Goal: Task Accomplishment & Management: Manage account settings

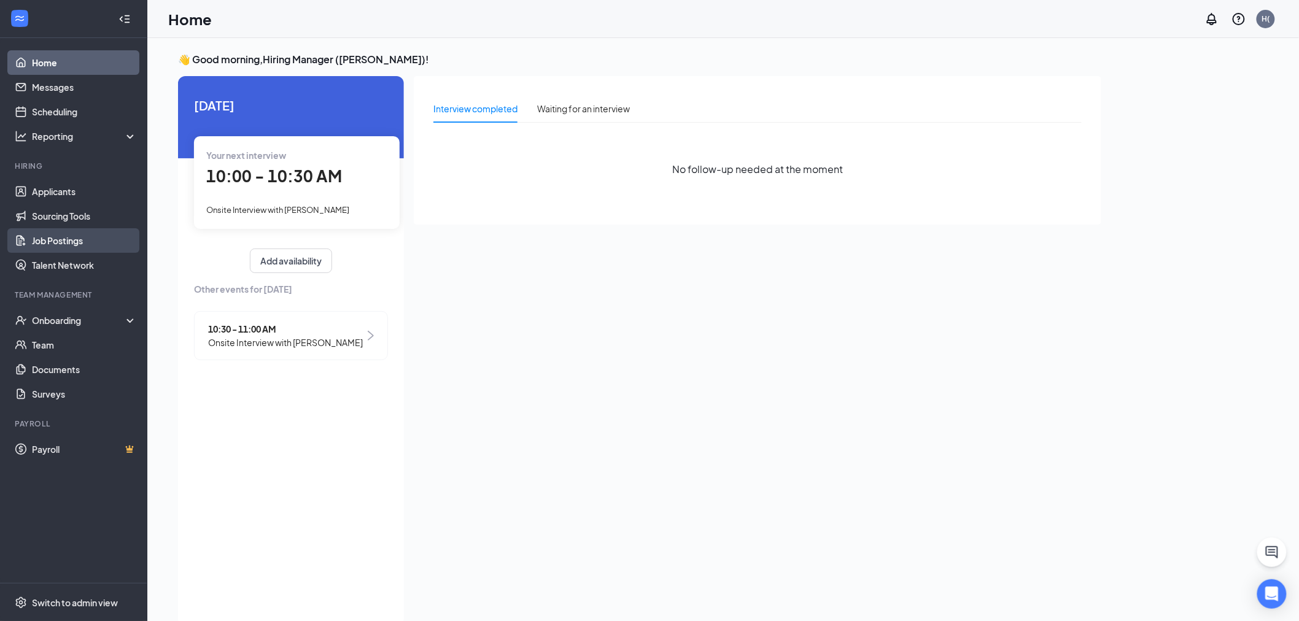
click at [92, 238] on link "Job Postings" at bounding box center [84, 240] width 105 height 25
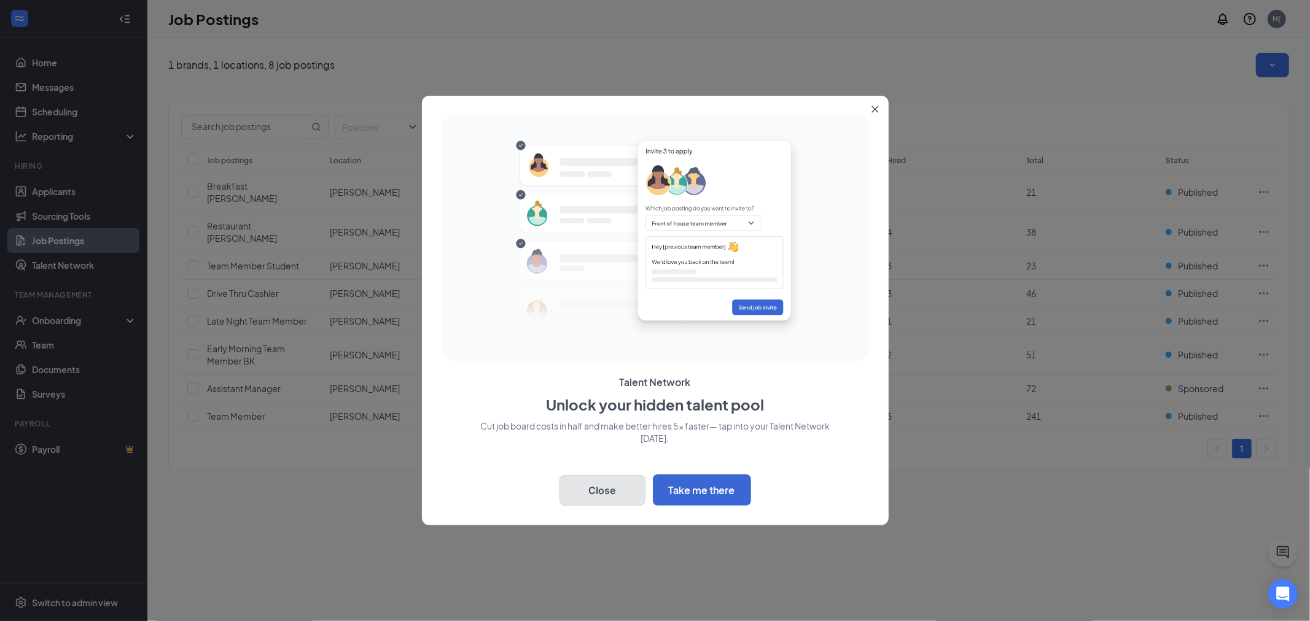
click at [623, 496] on button "Close" at bounding box center [602, 490] width 86 height 31
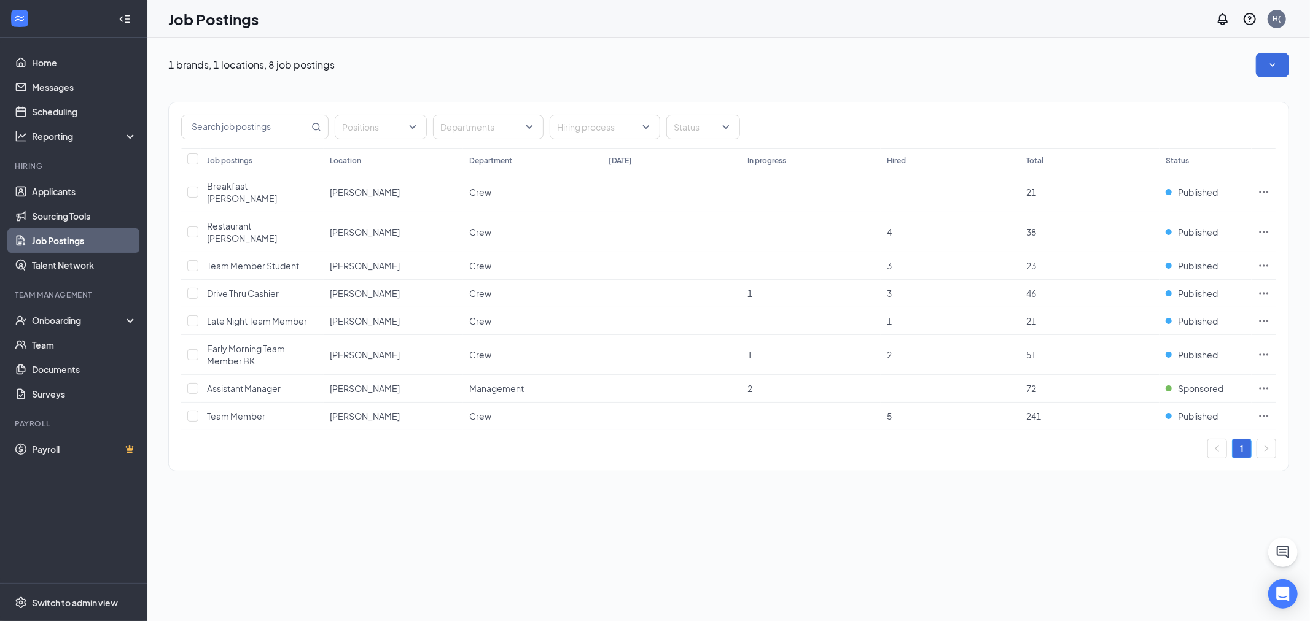
click at [1242, 440] on link "1" at bounding box center [1241, 449] width 18 height 18
click at [562, 252] on td "Crew" at bounding box center [532, 266] width 139 height 28
click at [197, 260] on input "checkbox" at bounding box center [192, 265] width 11 height 11
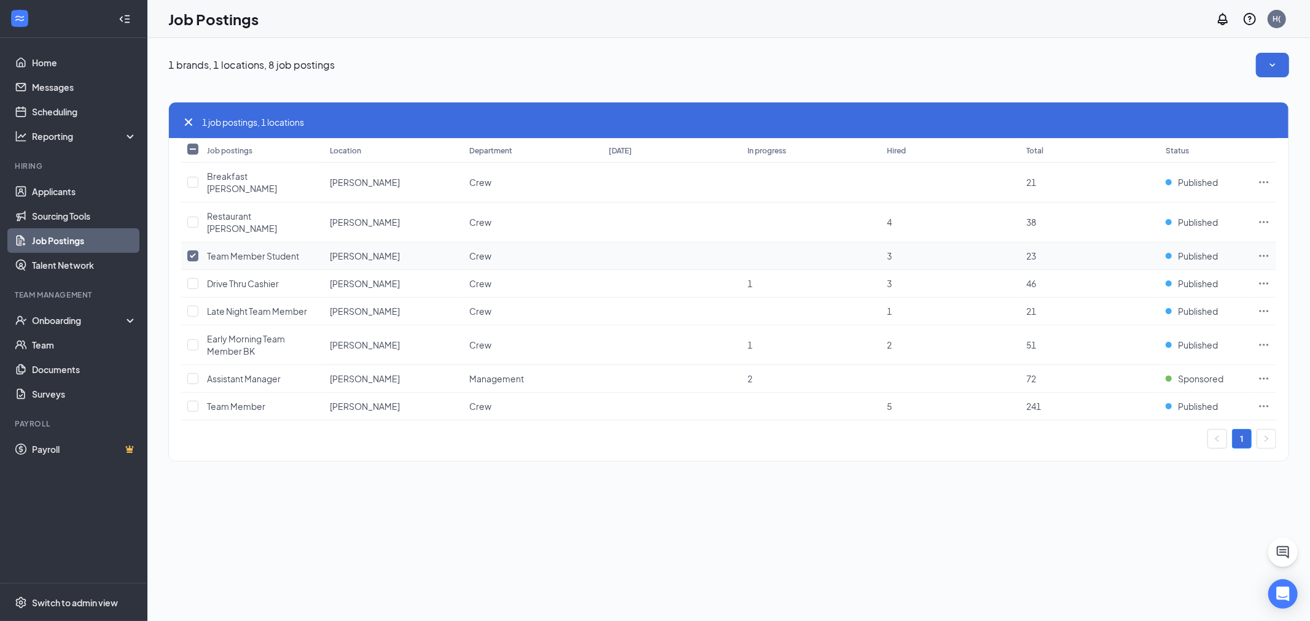
click at [196, 250] on input "checkbox" at bounding box center [192, 255] width 11 height 11
checkbox input "false"
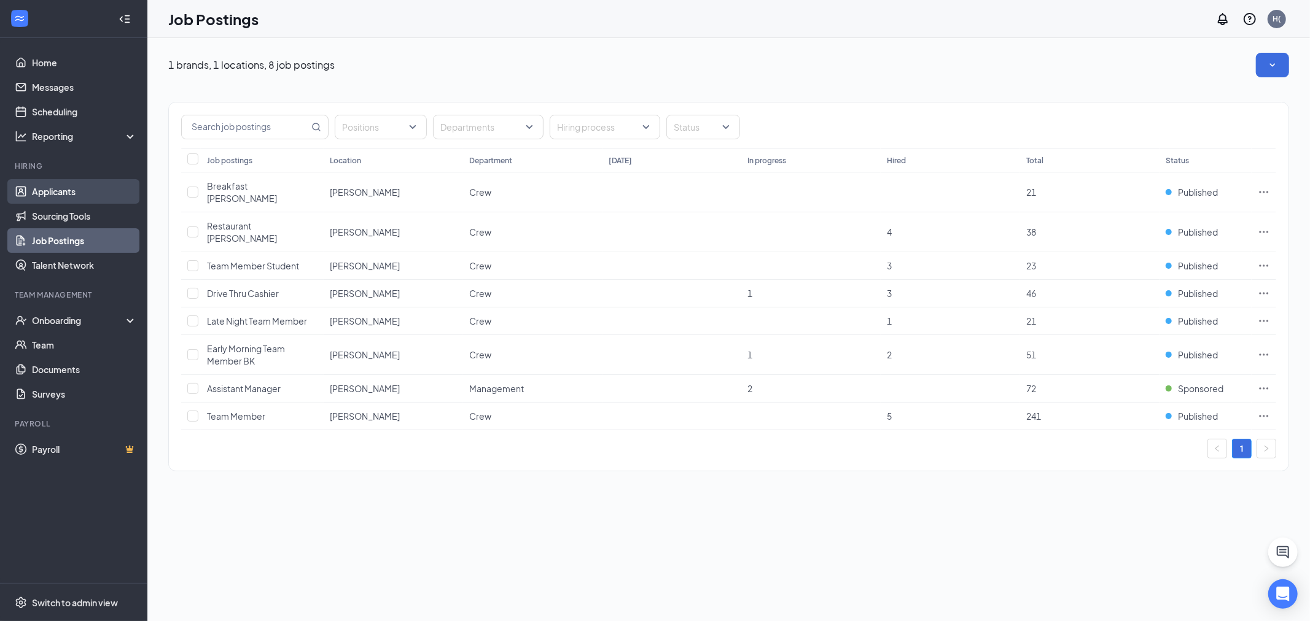
click at [59, 197] on link "Applicants" at bounding box center [84, 191] width 105 height 25
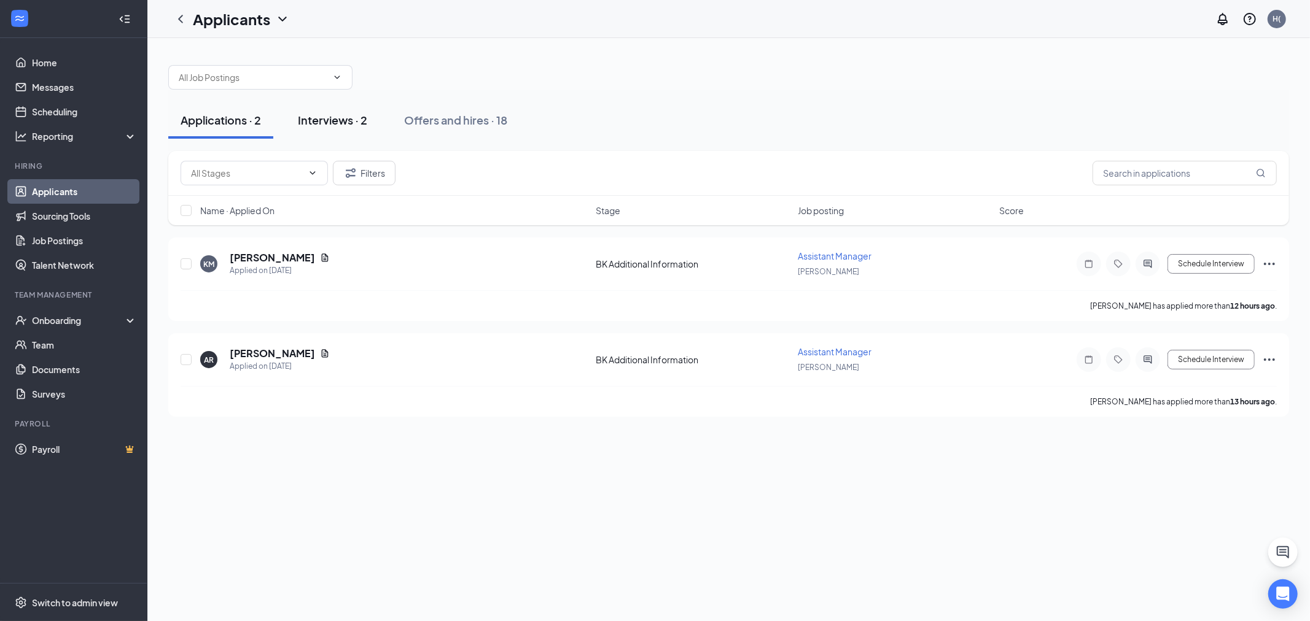
click at [365, 111] on button "Interviews · 2" at bounding box center [332, 120] width 94 height 37
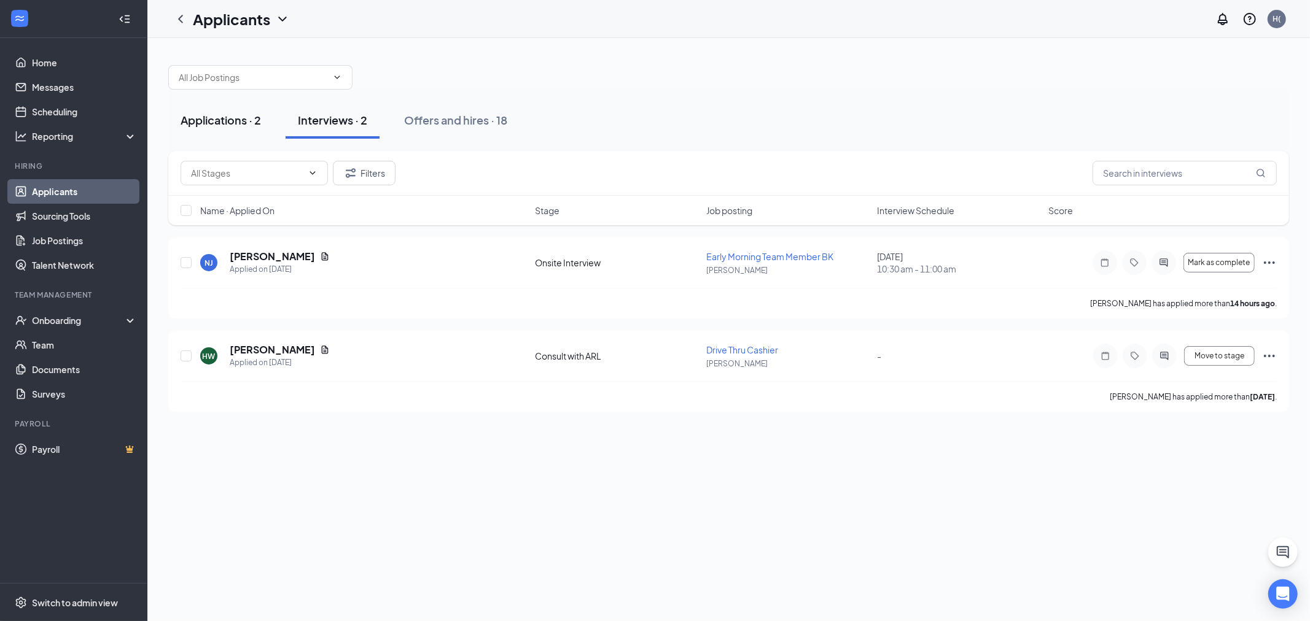
click at [256, 127] on div "Applications · 2" at bounding box center [220, 119] width 80 height 15
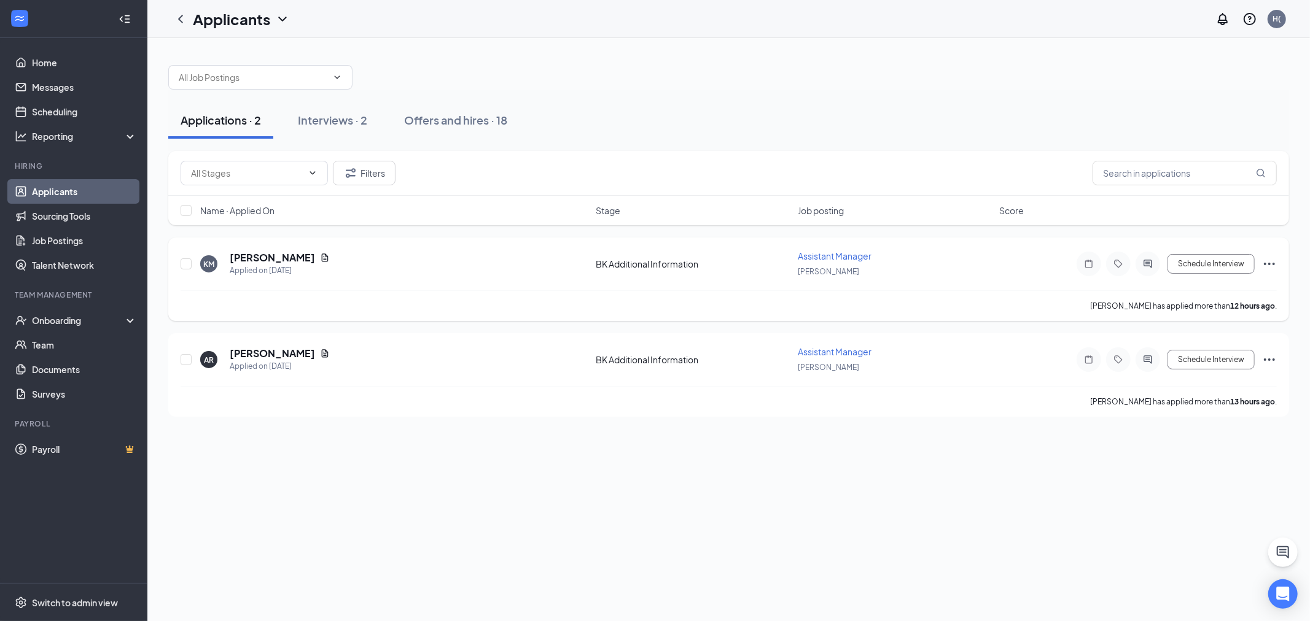
click at [282, 244] on div "KM Kaden Myers Applied on Aug 26 BK Additional Information Assistant Manager BK…" at bounding box center [728, 279] width 1120 height 83
click at [273, 250] on div "KM Kaden Myers Applied on Aug 26 BK Additional Information Assistant Manager BK…" at bounding box center [728, 270] width 1096 height 41
click at [277, 265] on div "Applied on [DATE]" at bounding box center [280, 271] width 100 height 12
click at [274, 262] on h5 "[PERSON_NAME]" at bounding box center [272, 258] width 85 height 14
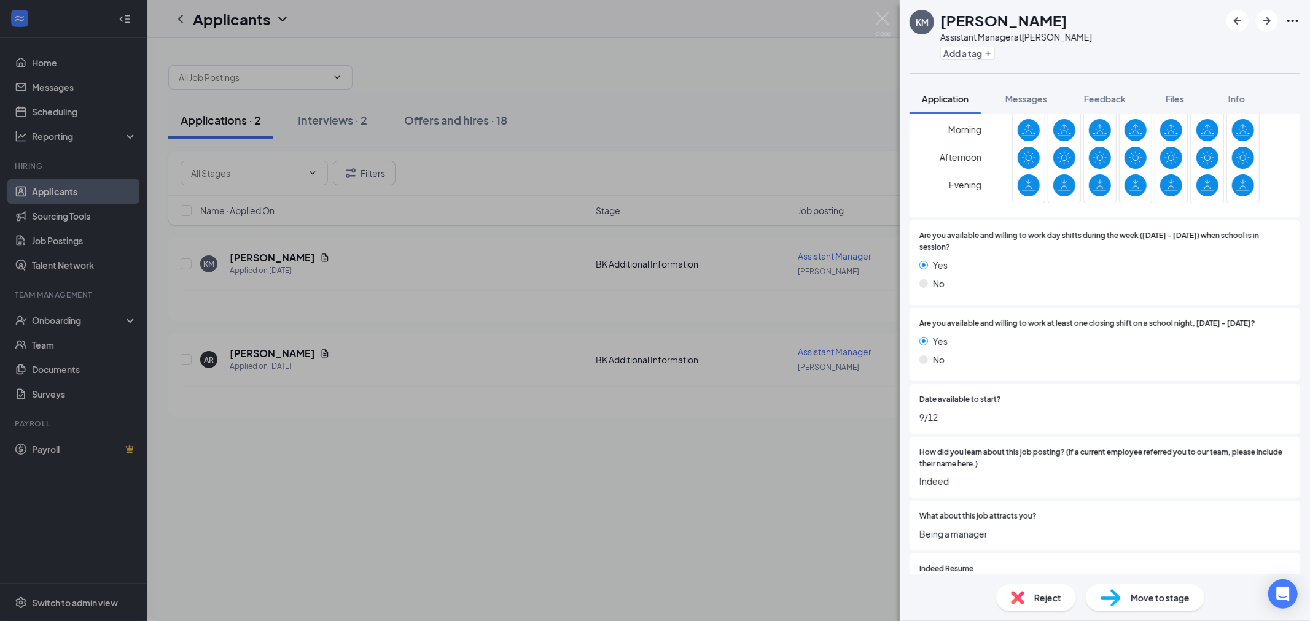
scroll to position [750, 0]
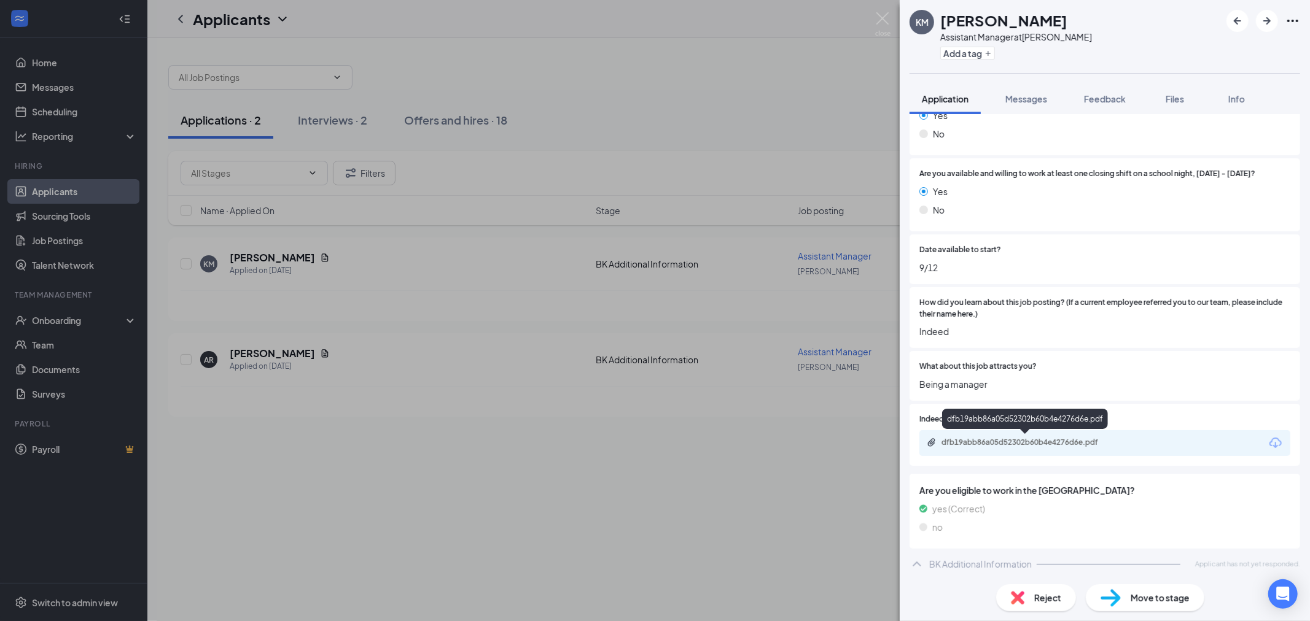
click at [1081, 443] on div "dfb19abb86a05d52302b60b4e4276d6e.pdf" at bounding box center [1027, 443] width 172 height 10
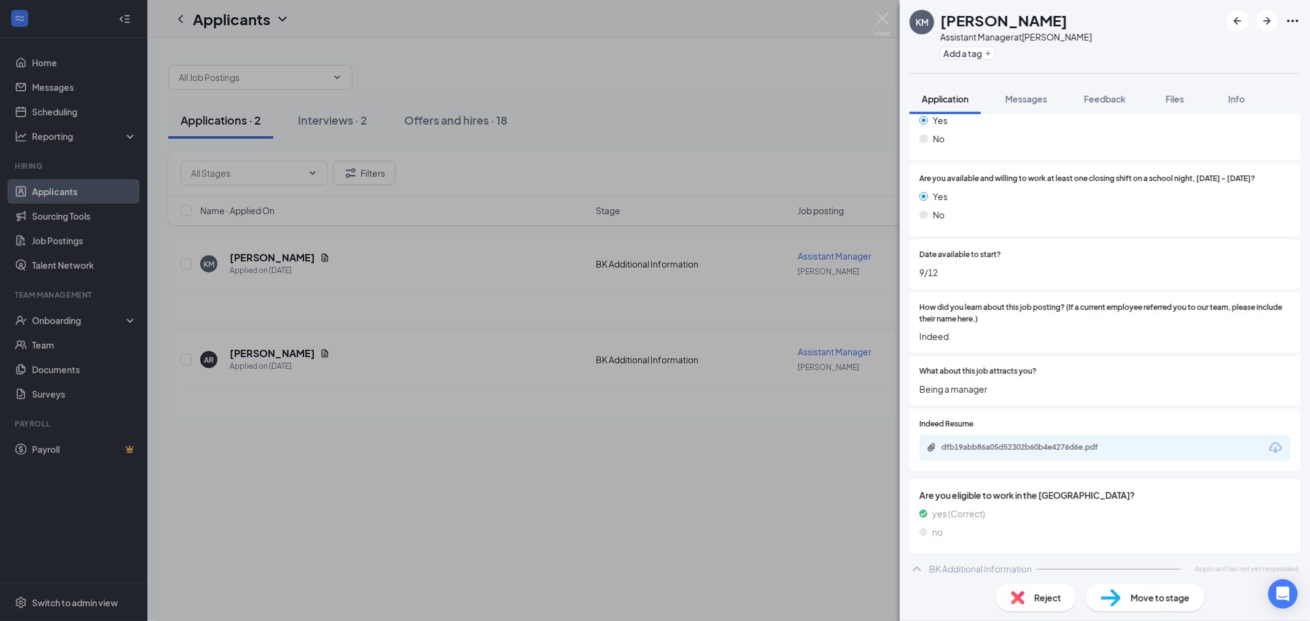
click at [829, 354] on div "KM Kaden Myers Assistant Manager at BK DuBois Add a tag Application Messages Fe…" at bounding box center [655, 310] width 1310 height 621
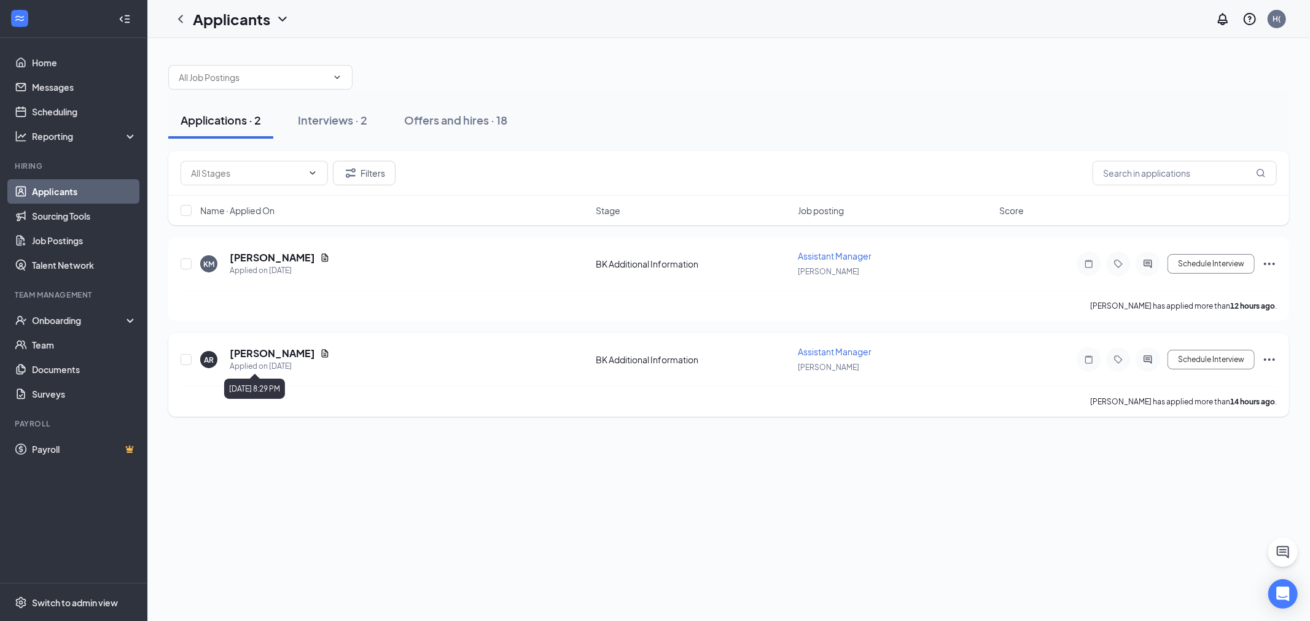
click at [243, 358] on h5 "[PERSON_NAME]" at bounding box center [272, 354] width 85 height 14
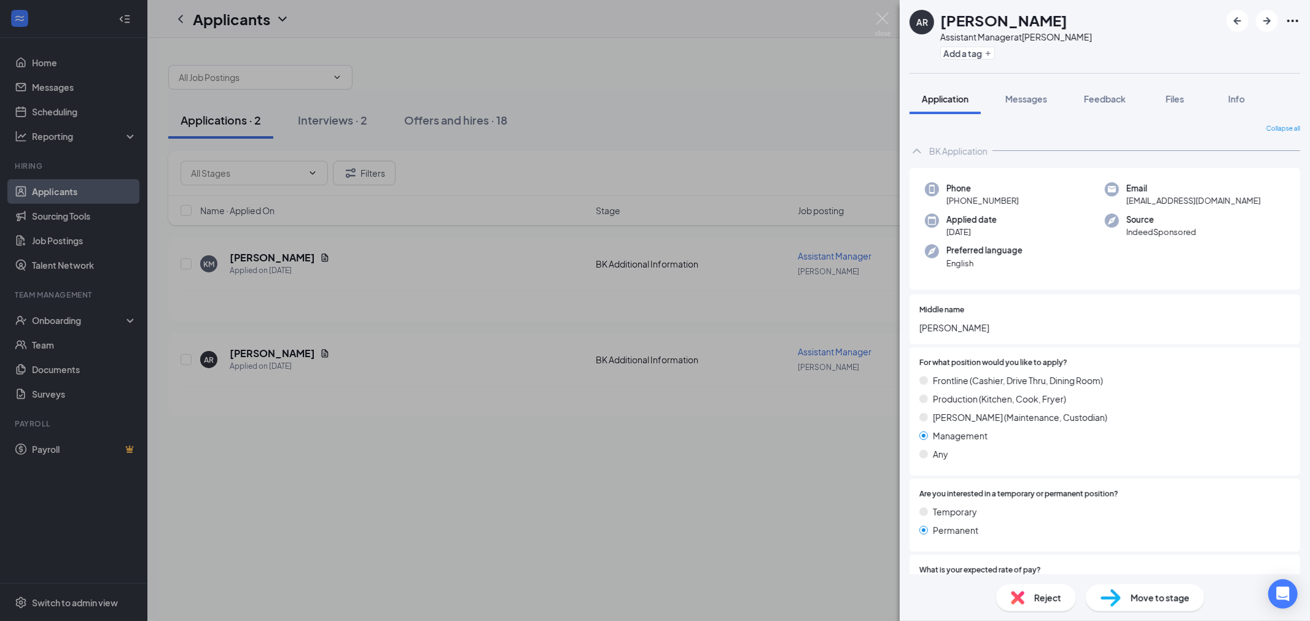
click at [716, 367] on div "AR [PERSON_NAME] Assistant Manager at [PERSON_NAME] Add a tag Application Messa…" at bounding box center [655, 310] width 1310 height 621
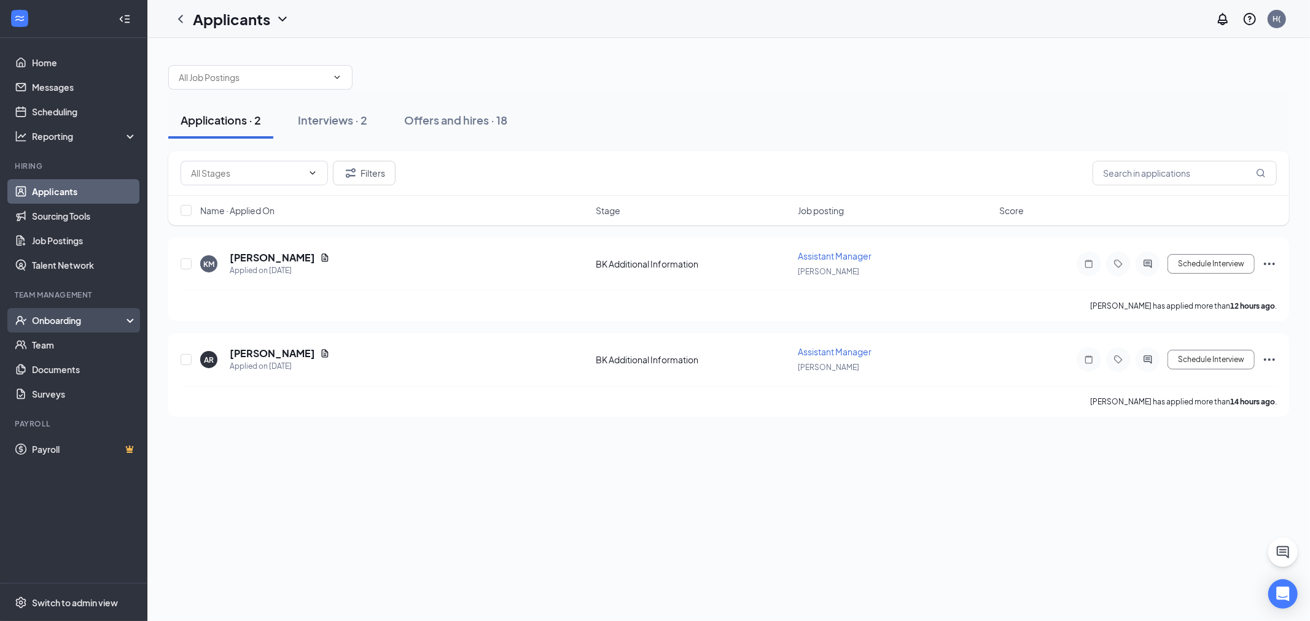
click at [83, 316] on div "Onboarding" at bounding box center [79, 320] width 95 height 12
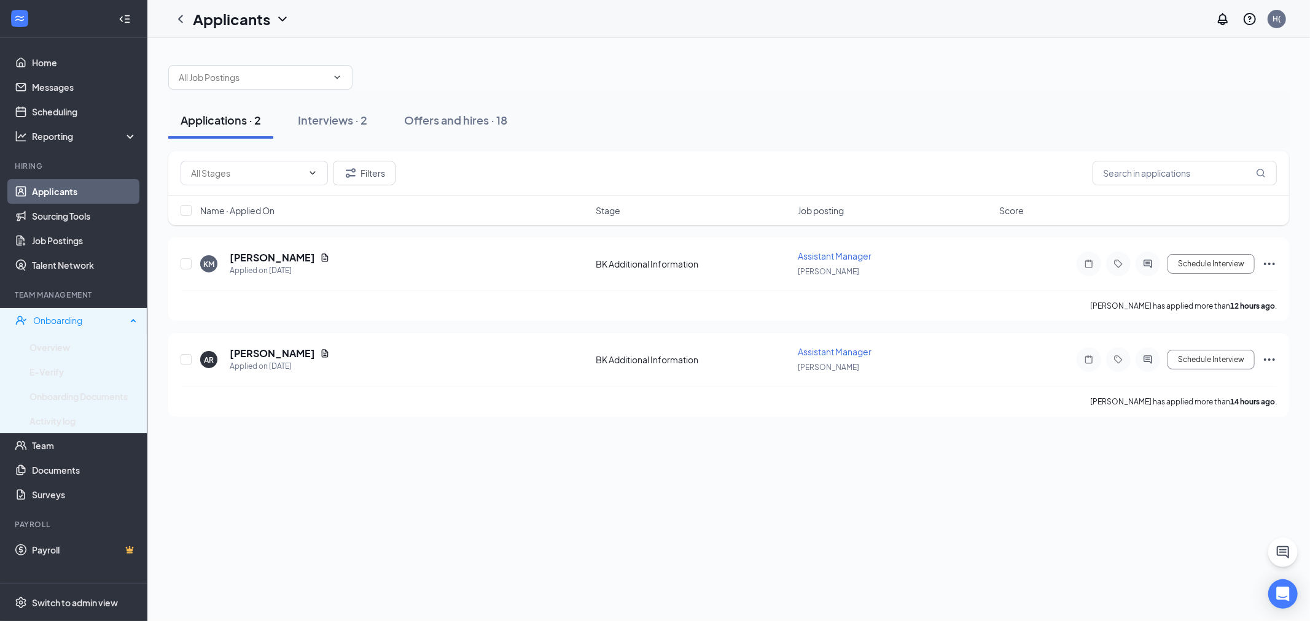
click at [83, 316] on div "Onboarding" at bounding box center [79, 320] width 93 height 12
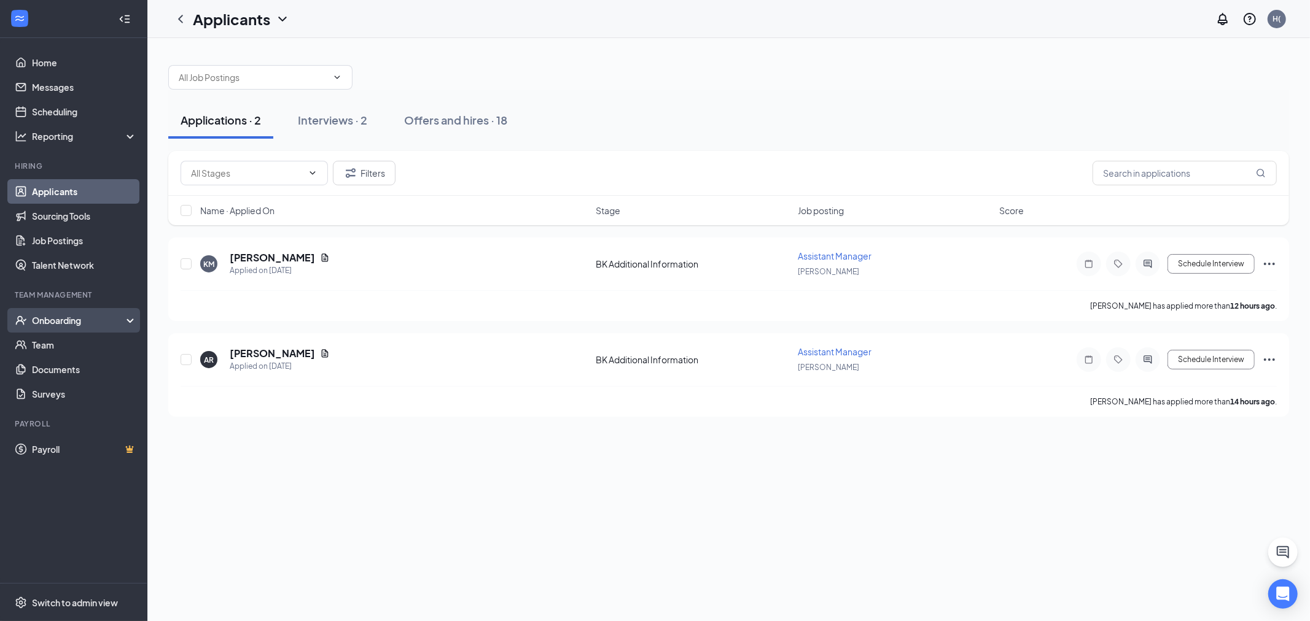
click at [52, 330] on div "Onboarding" at bounding box center [73, 320] width 147 height 25
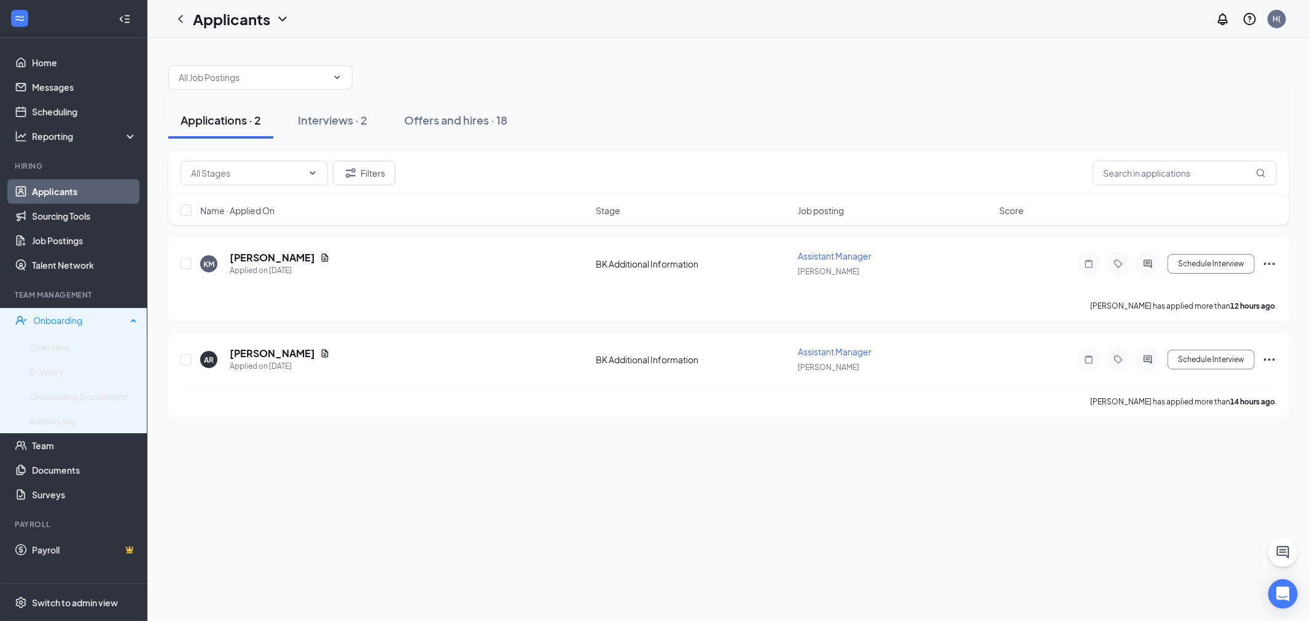
click at [66, 327] on div "Onboarding" at bounding box center [73, 320] width 147 height 25
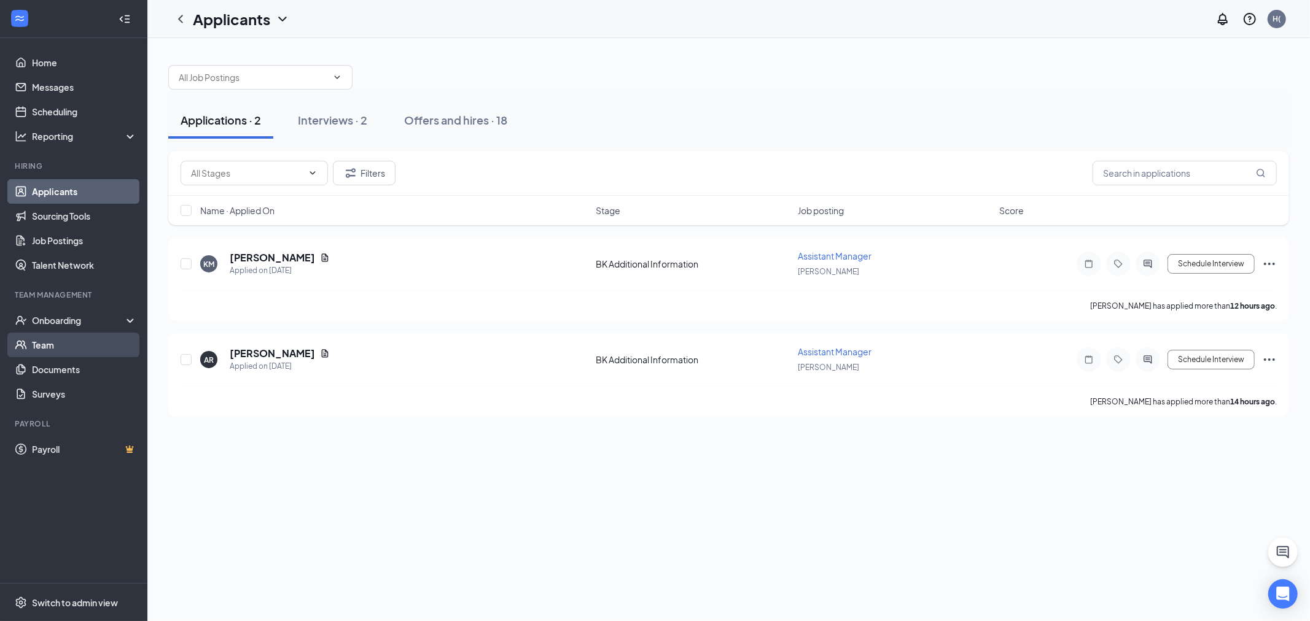
click at [58, 347] on link "Team" at bounding box center [84, 345] width 105 height 25
click at [350, 120] on div "Interviews · 2" at bounding box center [332, 119] width 69 height 15
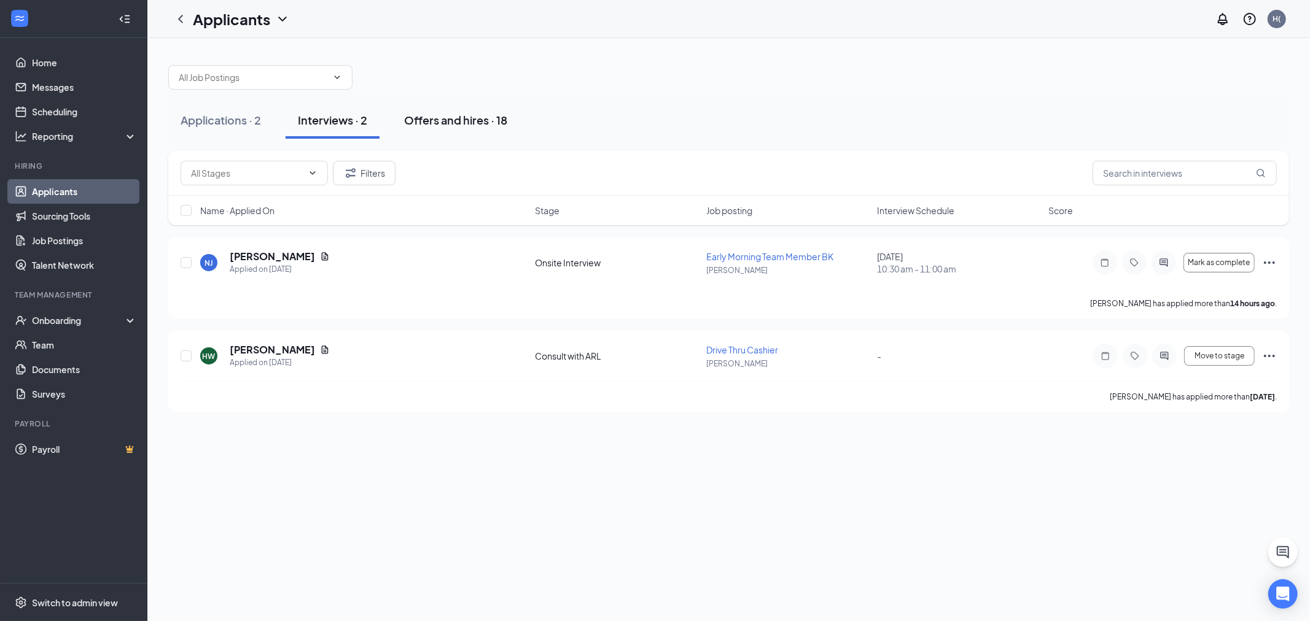
click at [424, 114] on div "Offers and hires · 18" at bounding box center [455, 119] width 103 height 15
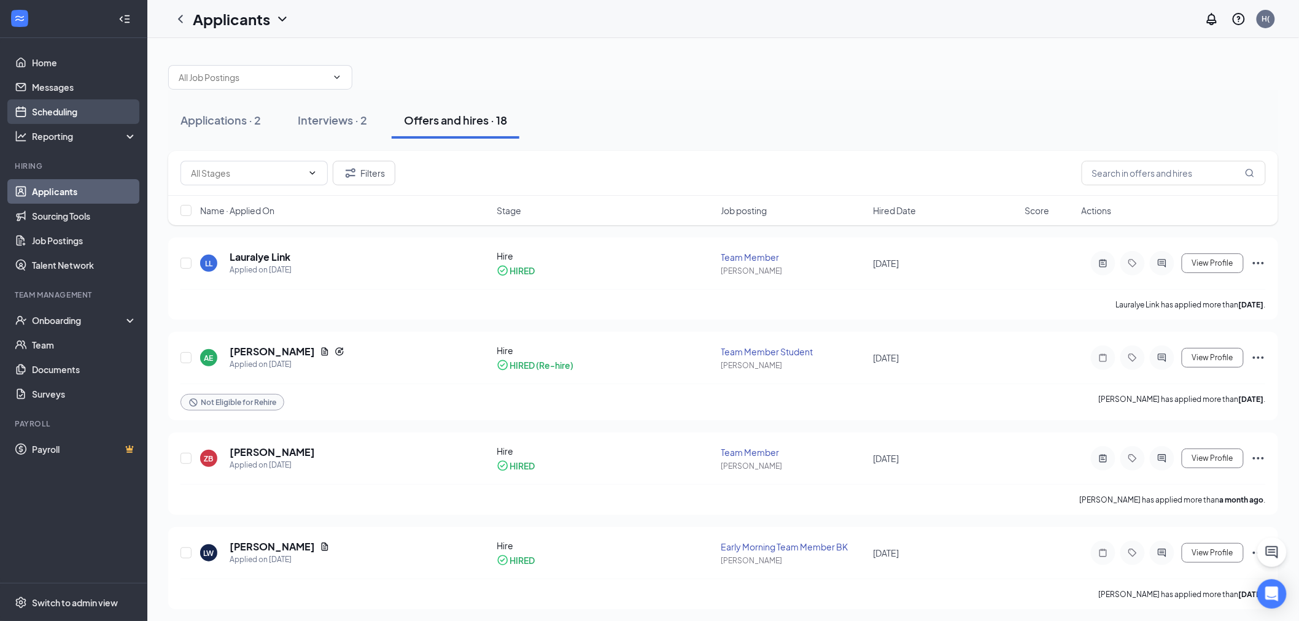
click at [46, 103] on link "Scheduling" at bounding box center [84, 111] width 105 height 25
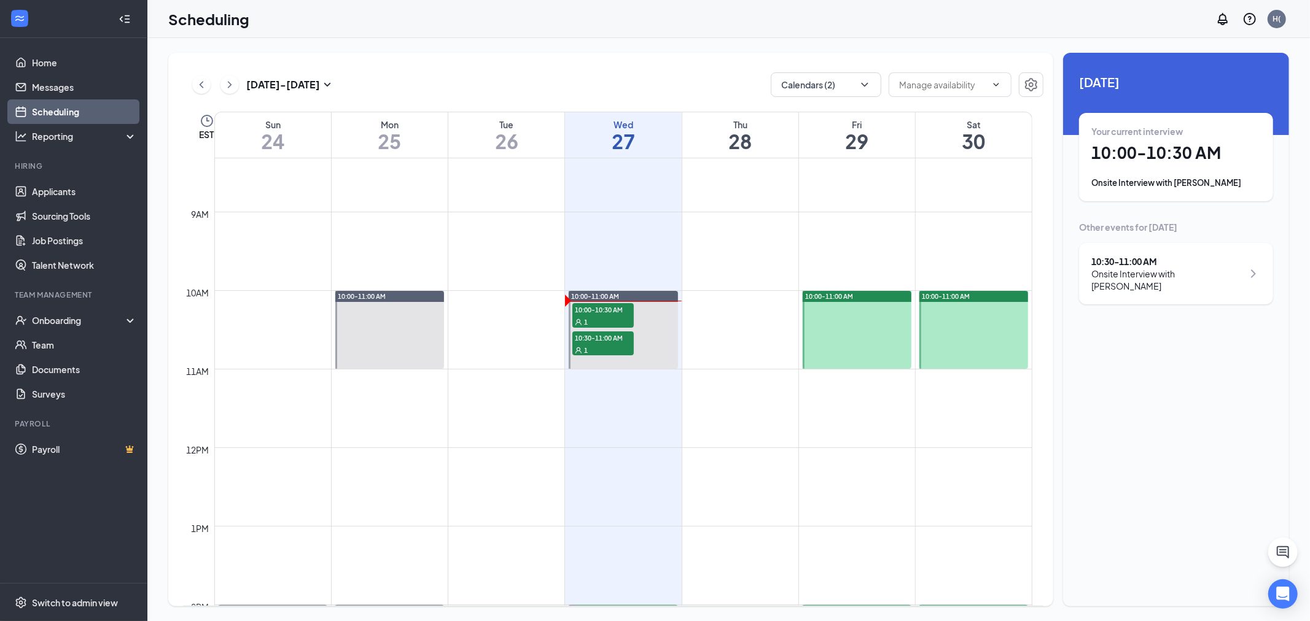
scroll to position [740, 0]
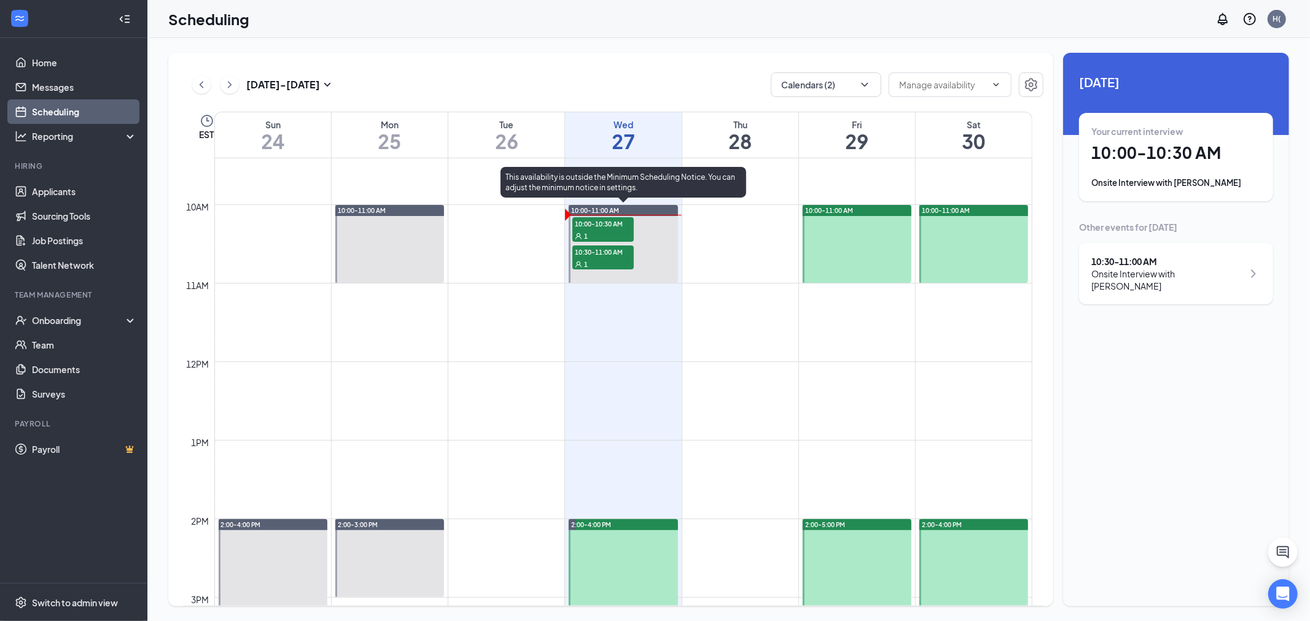
click at [603, 224] on span "10:00-10:30 AM" at bounding box center [602, 223] width 61 height 12
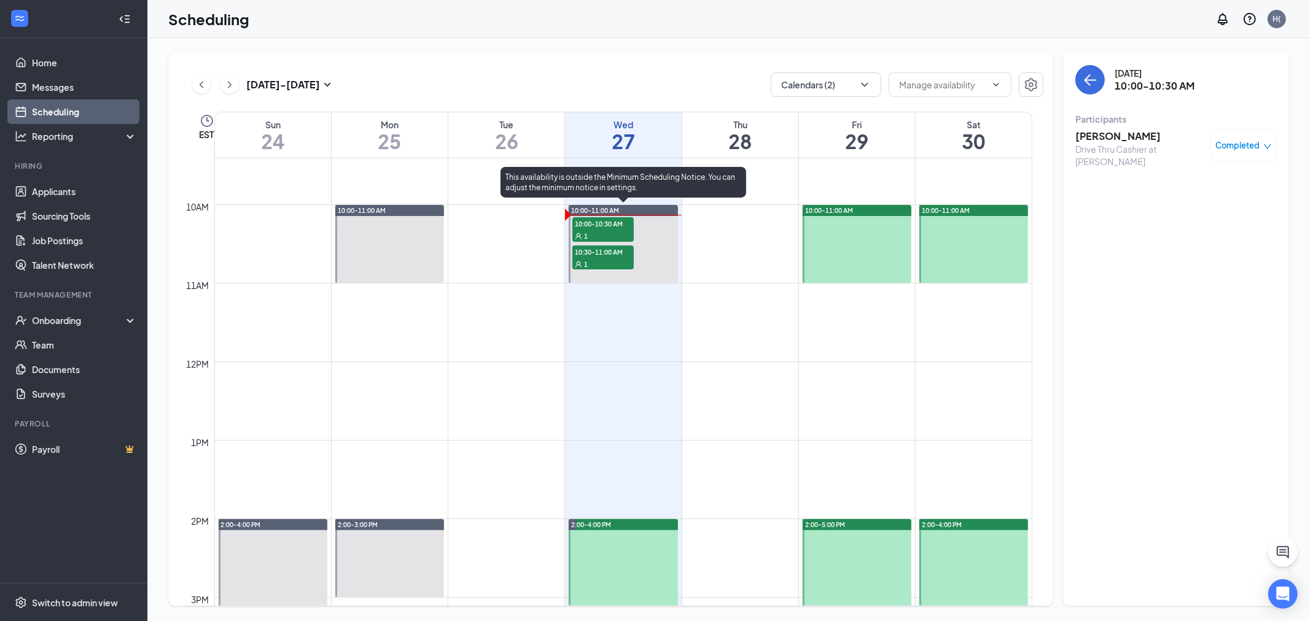
click at [594, 263] on div "1" at bounding box center [602, 264] width 61 height 12
click at [608, 219] on span "10:00-10:30 AM" at bounding box center [602, 223] width 61 height 12
click at [608, 249] on span "10:30-11:00 AM" at bounding box center [602, 252] width 61 height 12
click at [588, 247] on span "10:30-11:00 AM" at bounding box center [602, 252] width 61 height 12
click at [607, 231] on div "1" at bounding box center [602, 236] width 61 height 12
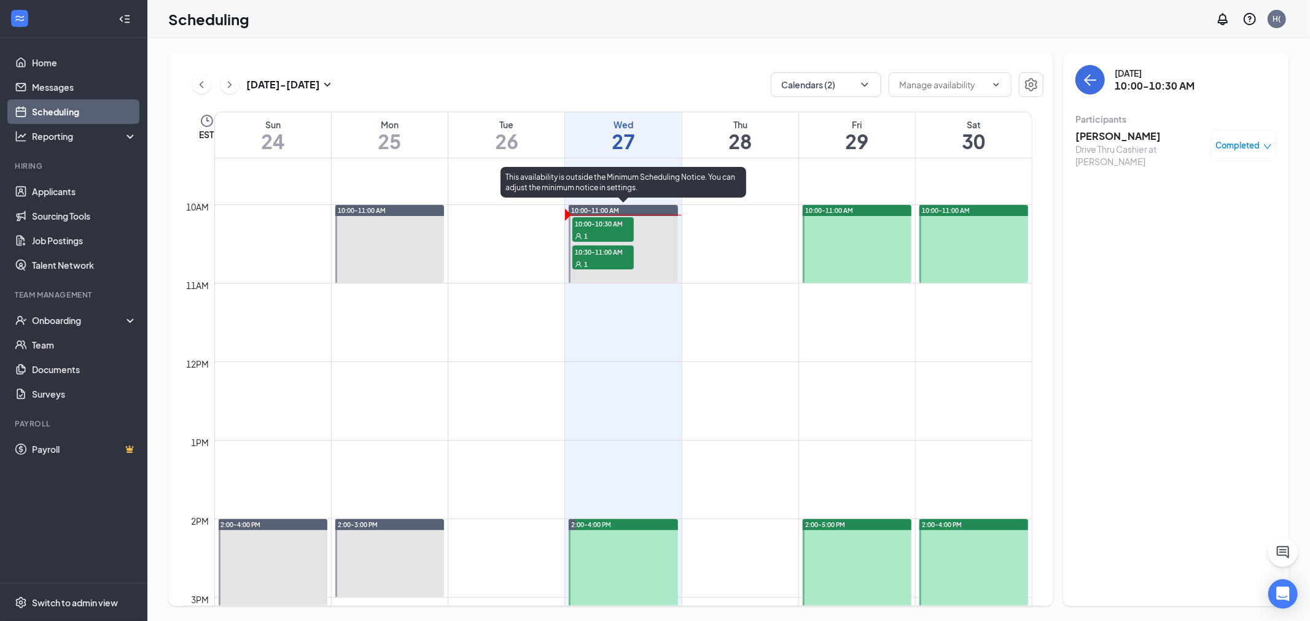
click at [596, 249] on span "10:30-11:00 AM" at bounding box center [602, 252] width 61 height 12
click at [609, 255] on span "10:30-11:00 AM" at bounding box center [602, 252] width 61 height 12
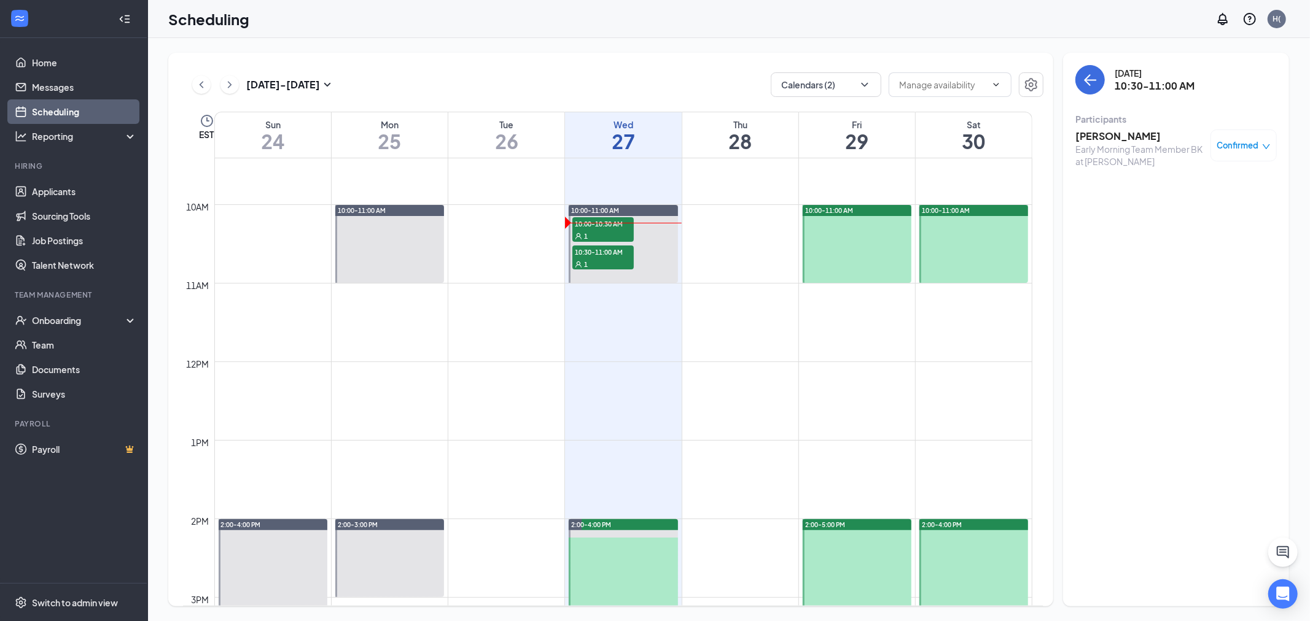
click at [1111, 135] on h3 "[PERSON_NAME]" at bounding box center [1139, 137] width 129 height 14
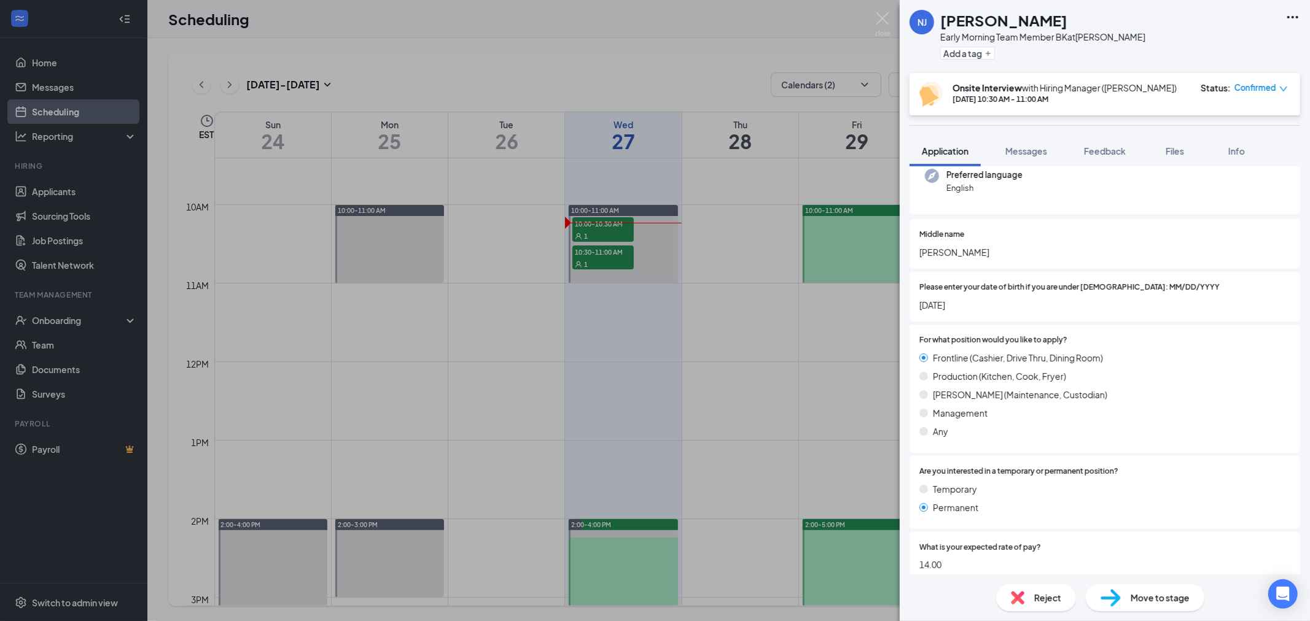
scroll to position [273, 0]
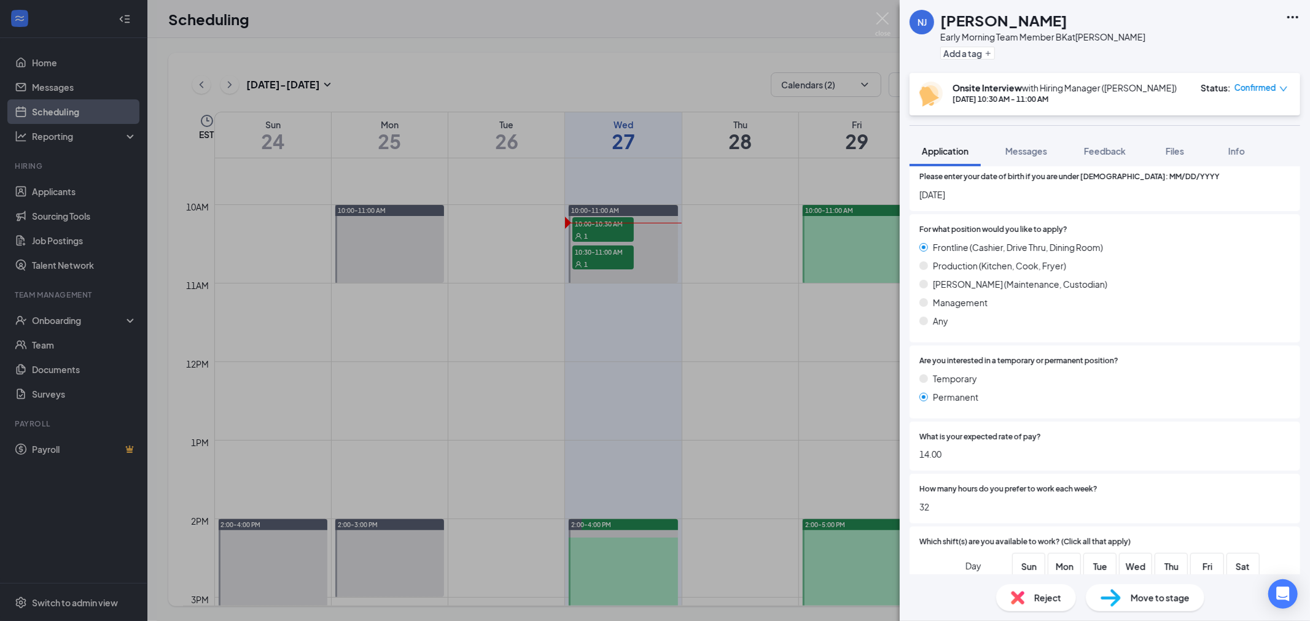
click at [1294, 12] on icon "Ellipses" at bounding box center [1292, 17] width 15 height 15
click at [1219, 39] on link "View full application" at bounding box center [1198, 38] width 79 height 14
click at [887, 15] on img at bounding box center [882, 24] width 15 height 24
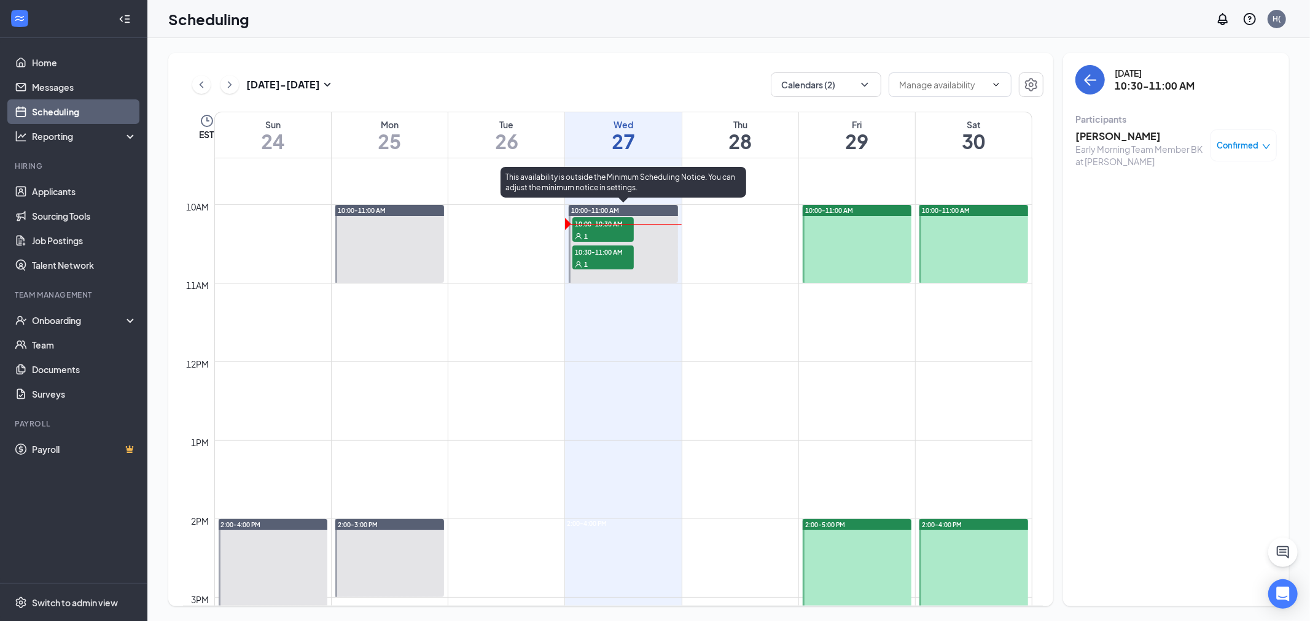
click at [603, 227] on span "10:00-10:30 AM" at bounding box center [602, 223] width 61 height 12
click at [217, 42] on div "Aug 24 - Aug 30 Calendars (2) EST Sun 24 Mon 25 Tue 26 Wed 27 Thu 28 Fri 29 Sat…" at bounding box center [728, 329] width 1162 height 583
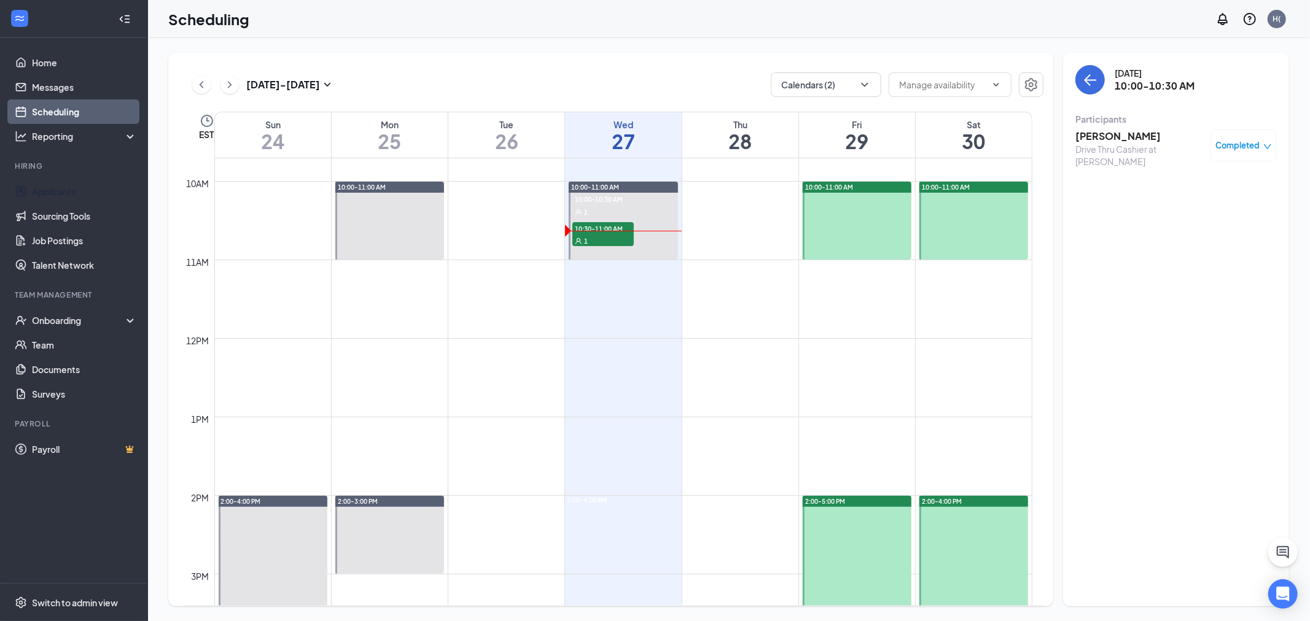
scroll to position [740, 0]
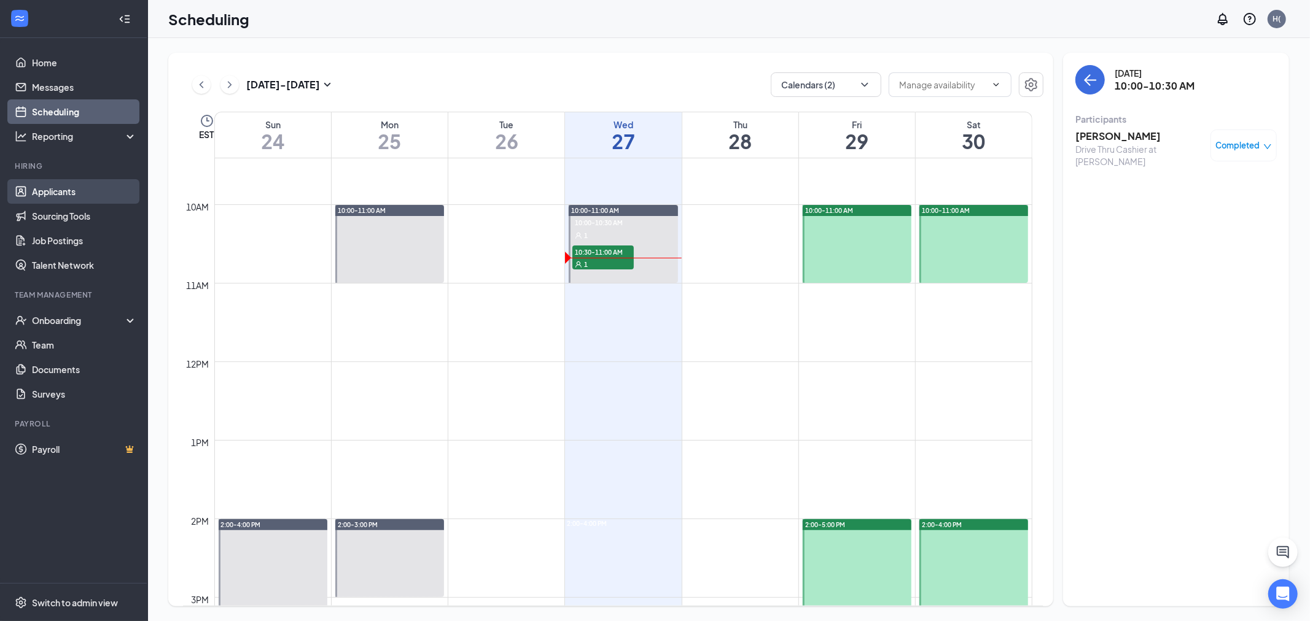
click at [94, 190] on link "Applicants" at bounding box center [84, 191] width 105 height 25
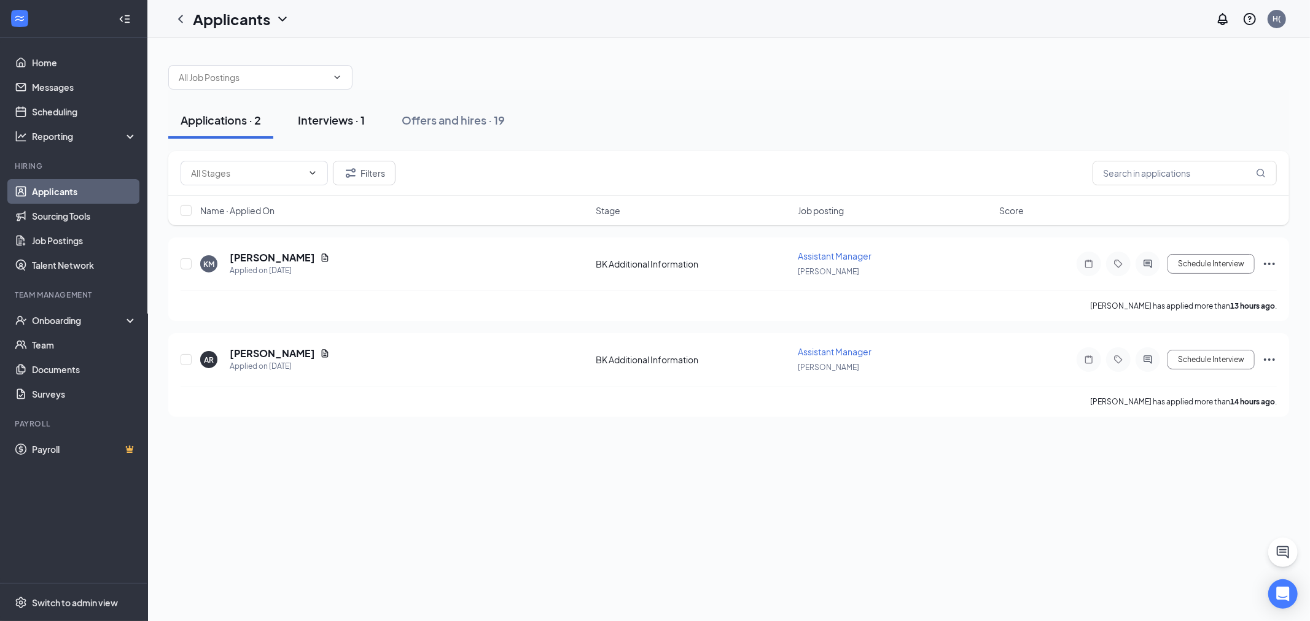
click at [335, 115] on div "Interviews · 1" at bounding box center [331, 119] width 67 height 15
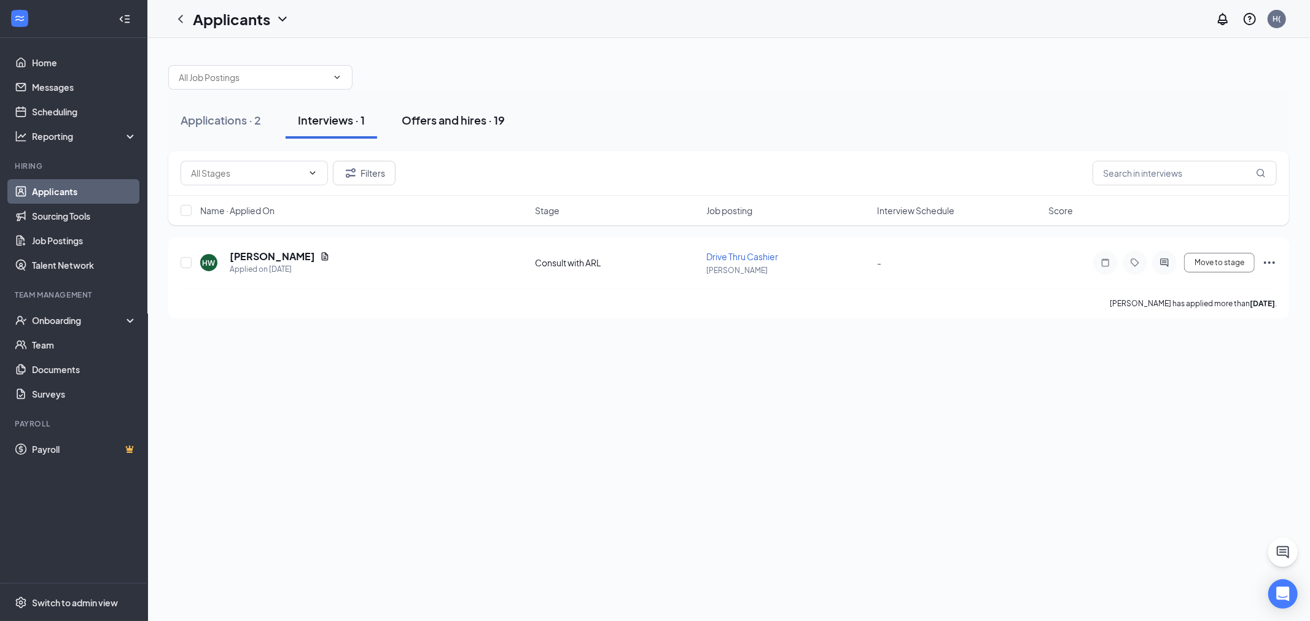
click at [452, 113] on div "Offers and hires · 19" at bounding box center [453, 119] width 103 height 15
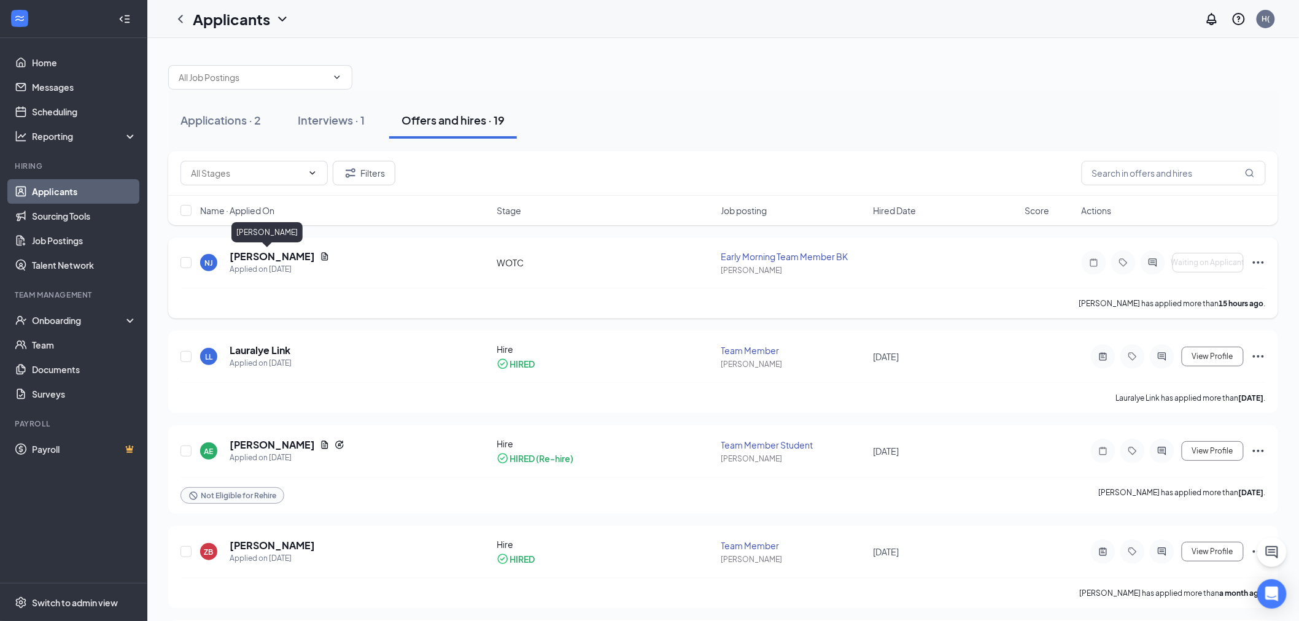
click at [262, 259] on h5 "[PERSON_NAME]" at bounding box center [272, 257] width 85 height 14
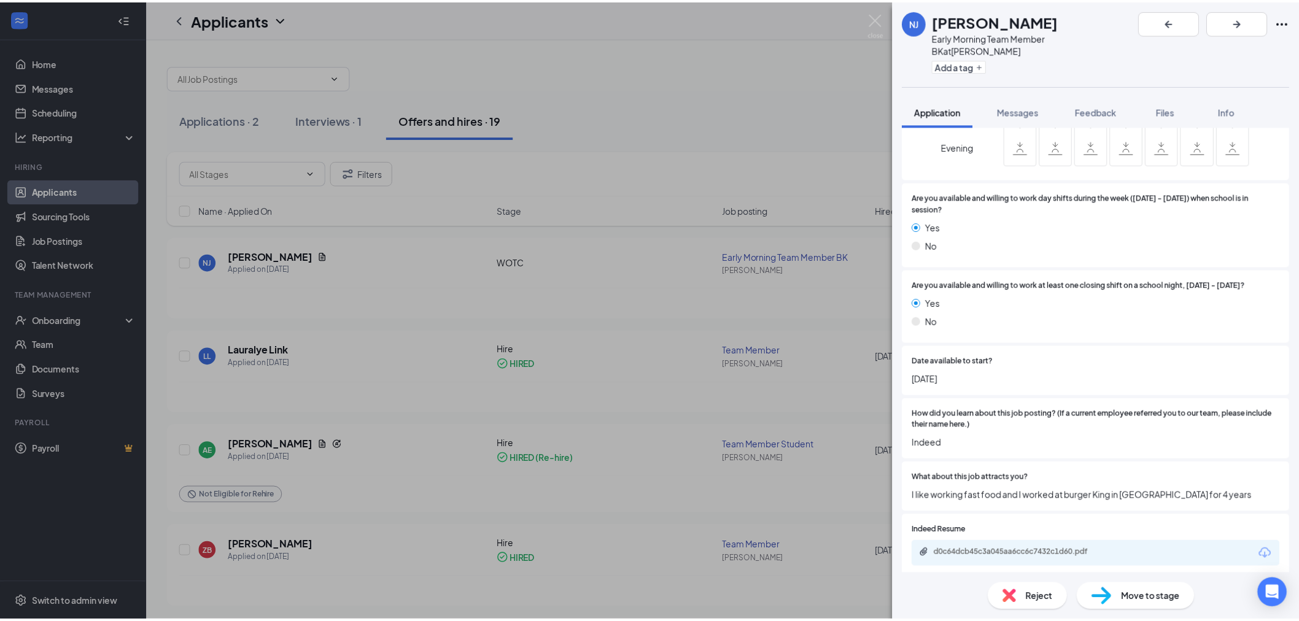
scroll to position [818, 0]
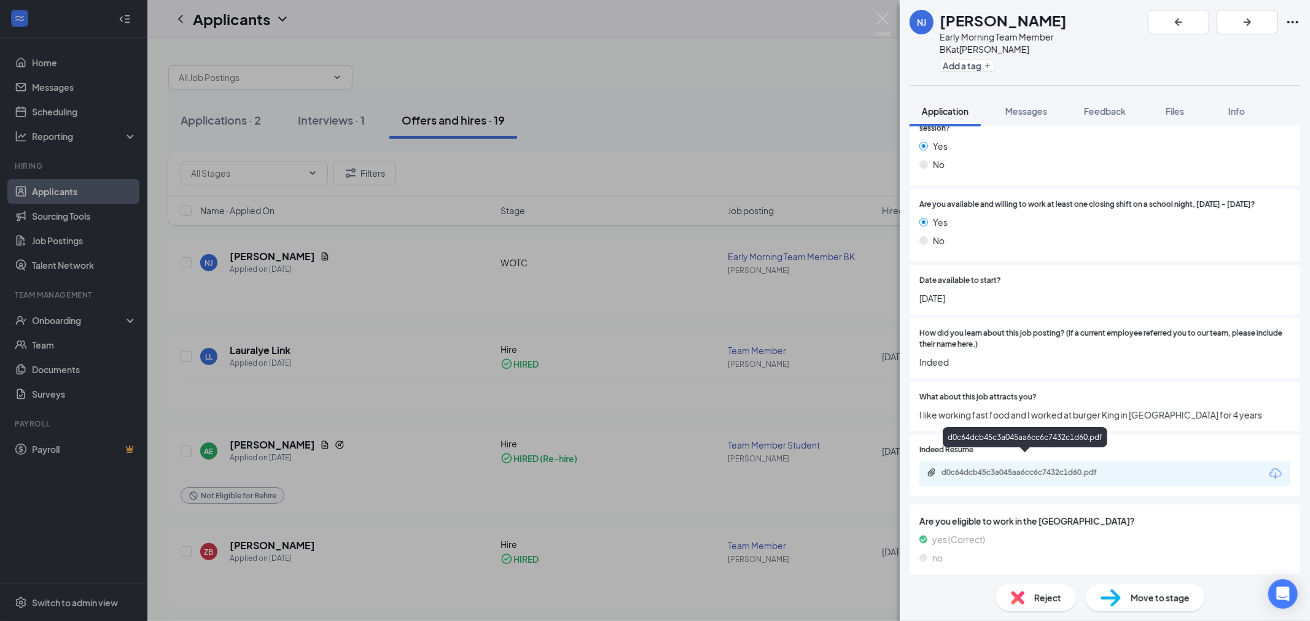
click at [1068, 468] on div "d0c64dcb45c3a045aa6cc6c7432c1d60.pdf" at bounding box center [1027, 473] width 172 height 10
click at [666, 131] on div "NJ [PERSON_NAME] Early Morning Team Member BK at [PERSON_NAME] Add a tag Applic…" at bounding box center [655, 310] width 1310 height 621
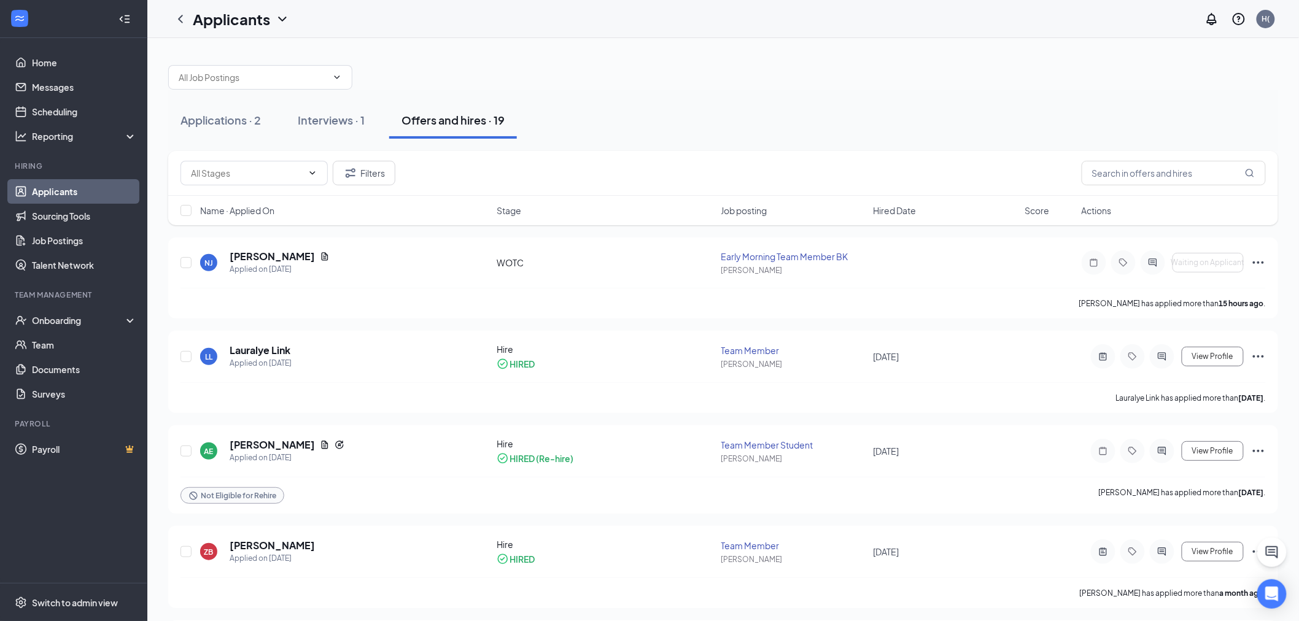
click at [625, 77] on div at bounding box center [723, 71] width 1110 height 37
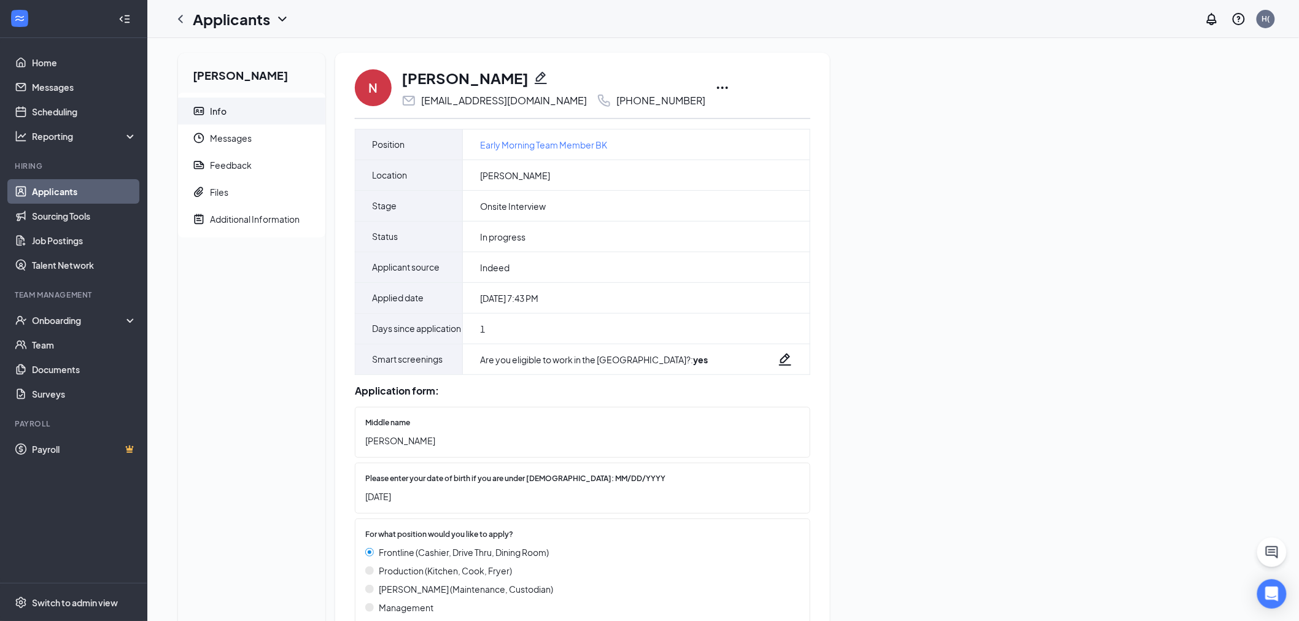
click at [715, 86] on icon "Ellipses" at bounding box center [722, 87] width 15 height 15
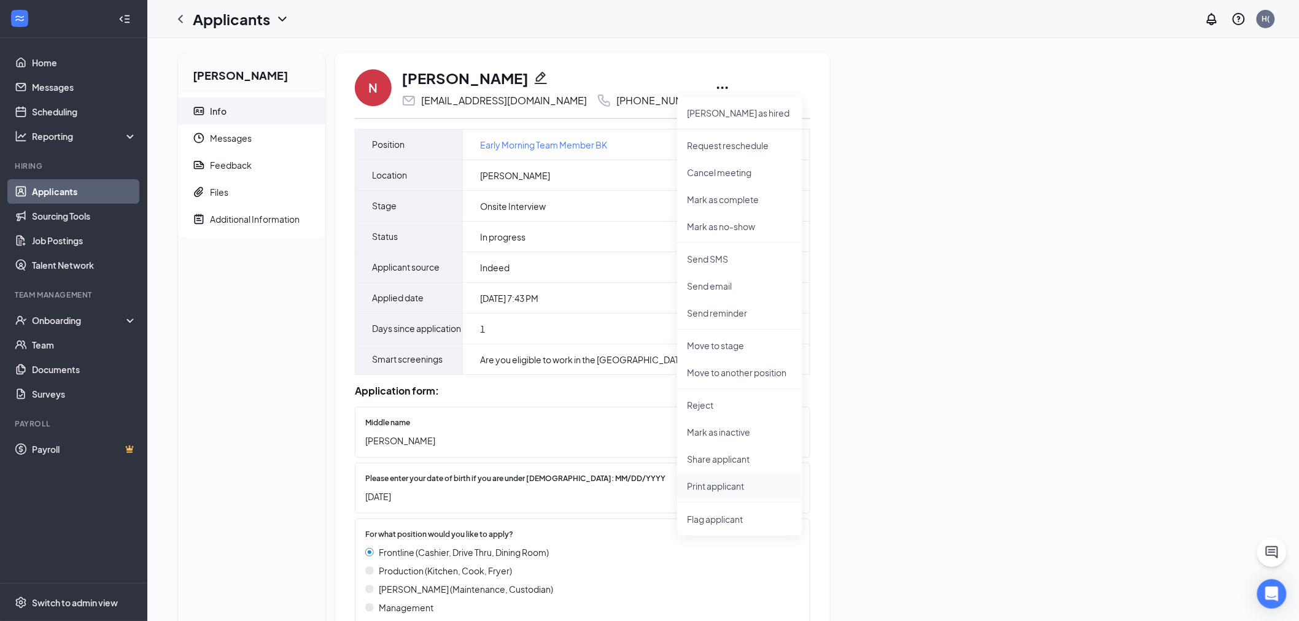
click at [731, 489] on p "Print applicant" at bounding box center [740, 486] width 106 height 12
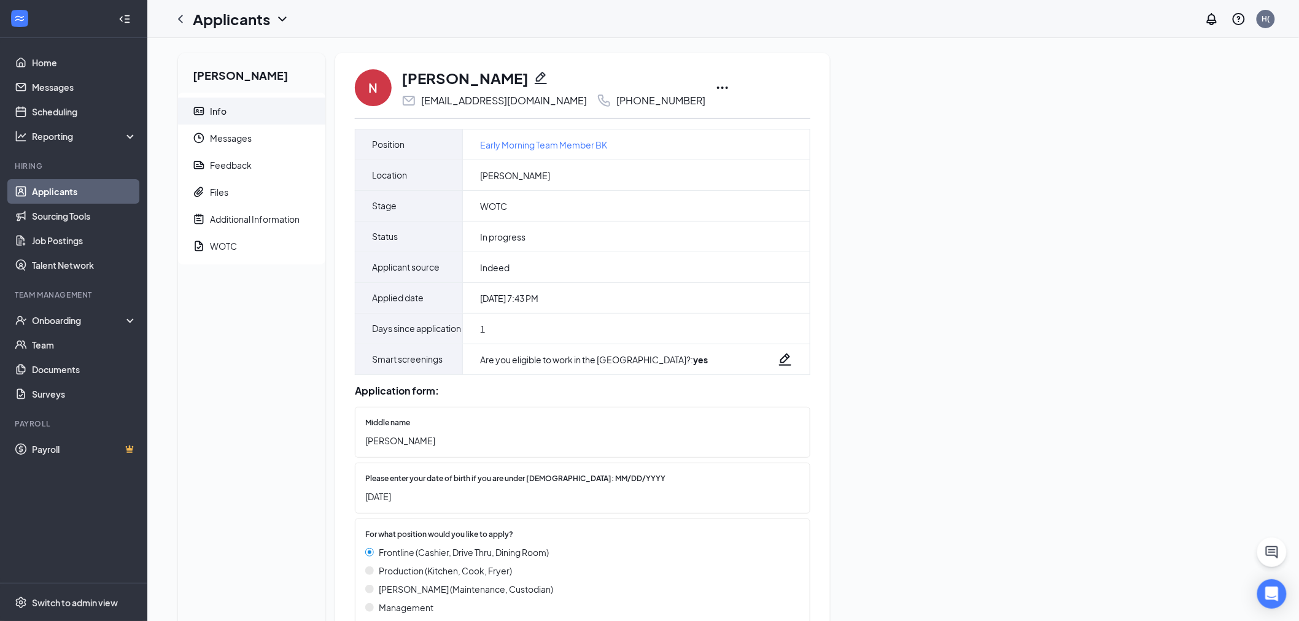
drag, startPoint x: 888, startPoint y: 554, endPoint x: 837, endPoint y: 575, distance: 55.1
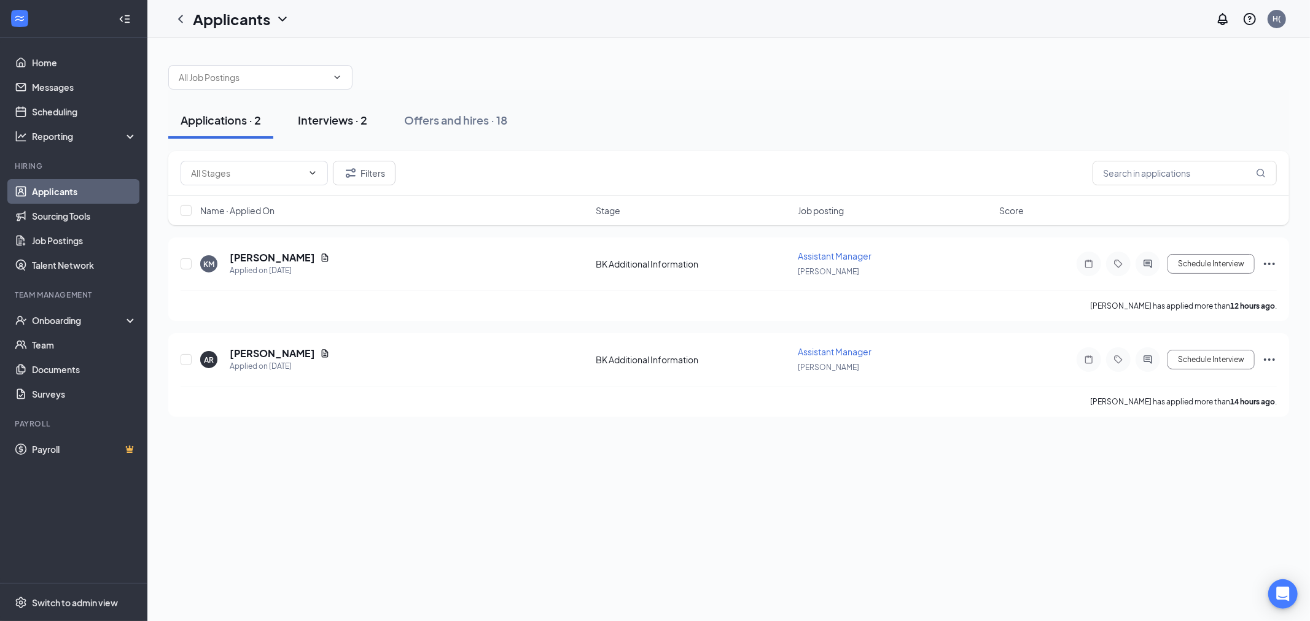
click at [357, 117] on div "Interviews · 2" at bounding box center [332, 119] width 69 height 15
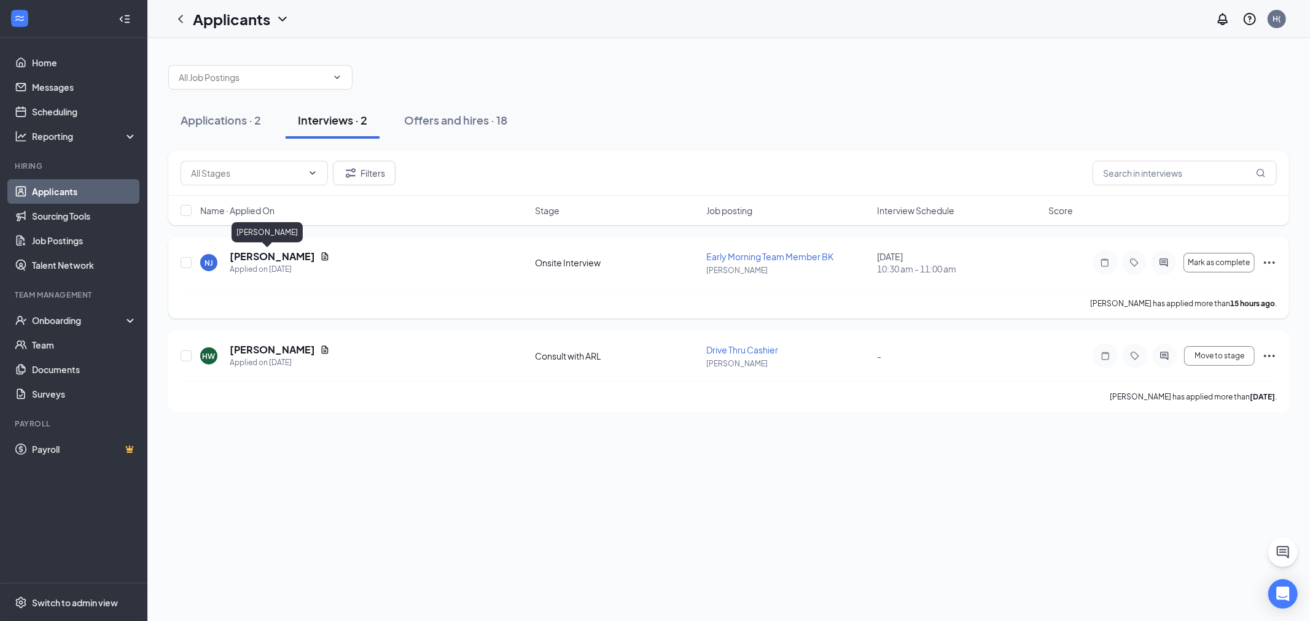
click at [268, 256] on h5 "[PERSON_NAME]" at bounding box center [272, 257] width 85 height 14
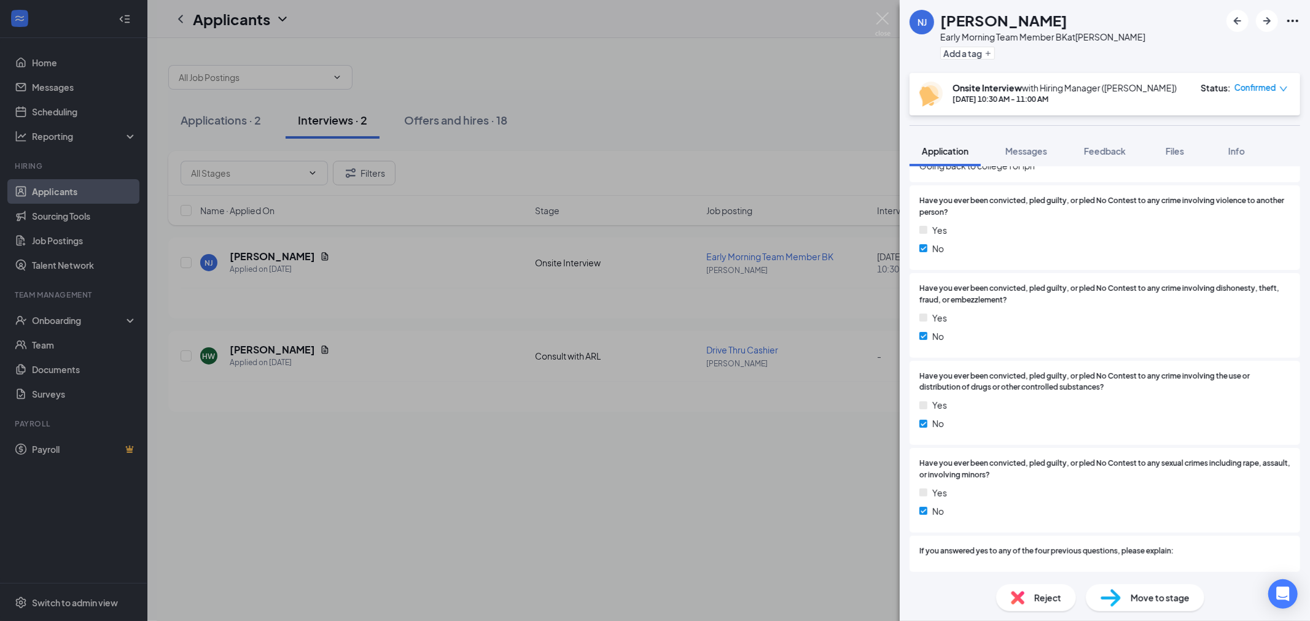
scroll to position [1899, 0]
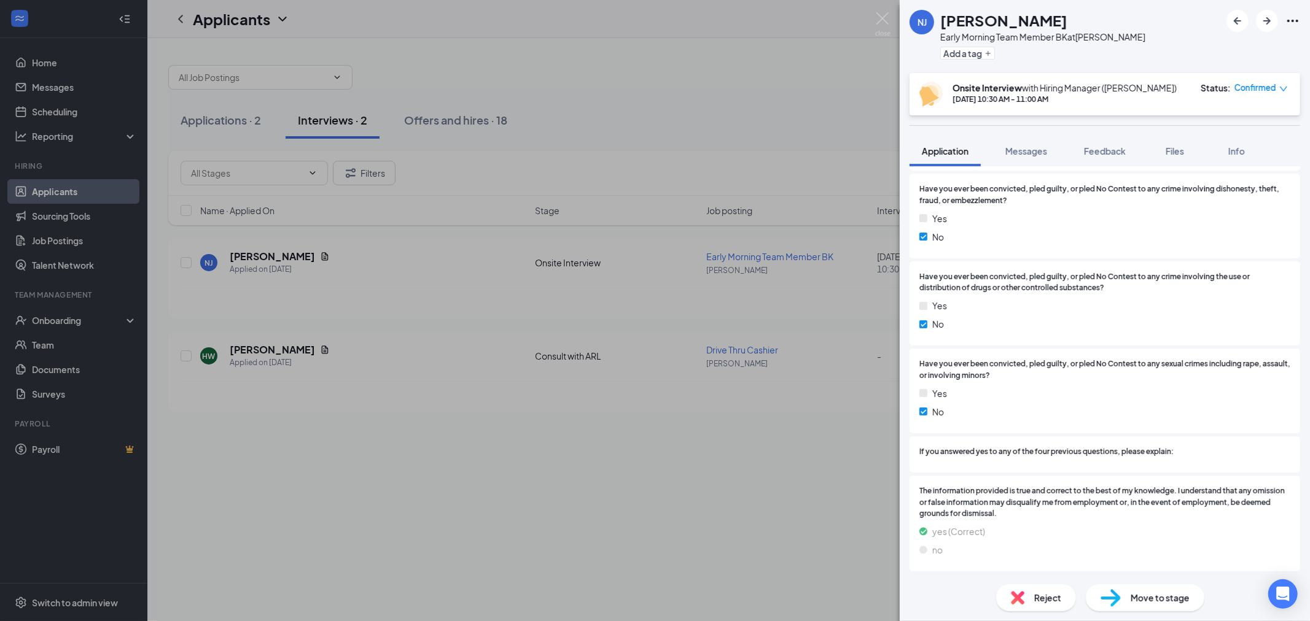
click at [1171, 596] on span "Move to stage" at bounding box center [1159, 598] width 59 height 14
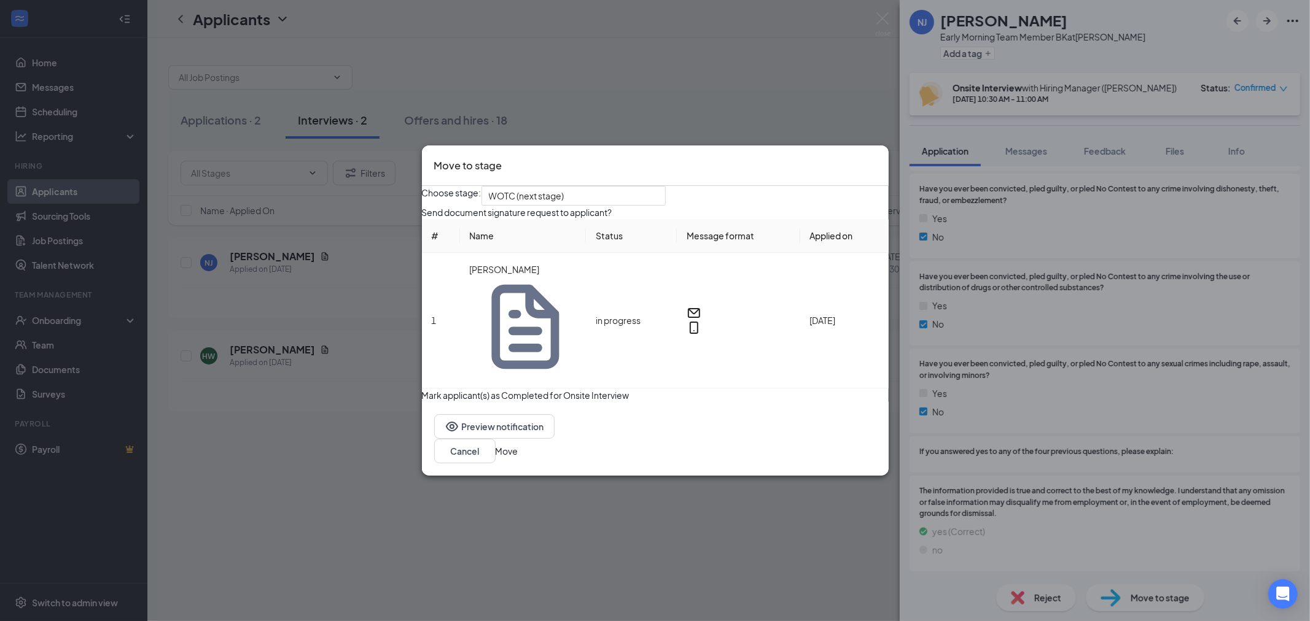
click at [518, 444] on button "Move" at bounding box center [506, 451] width 23 height 14
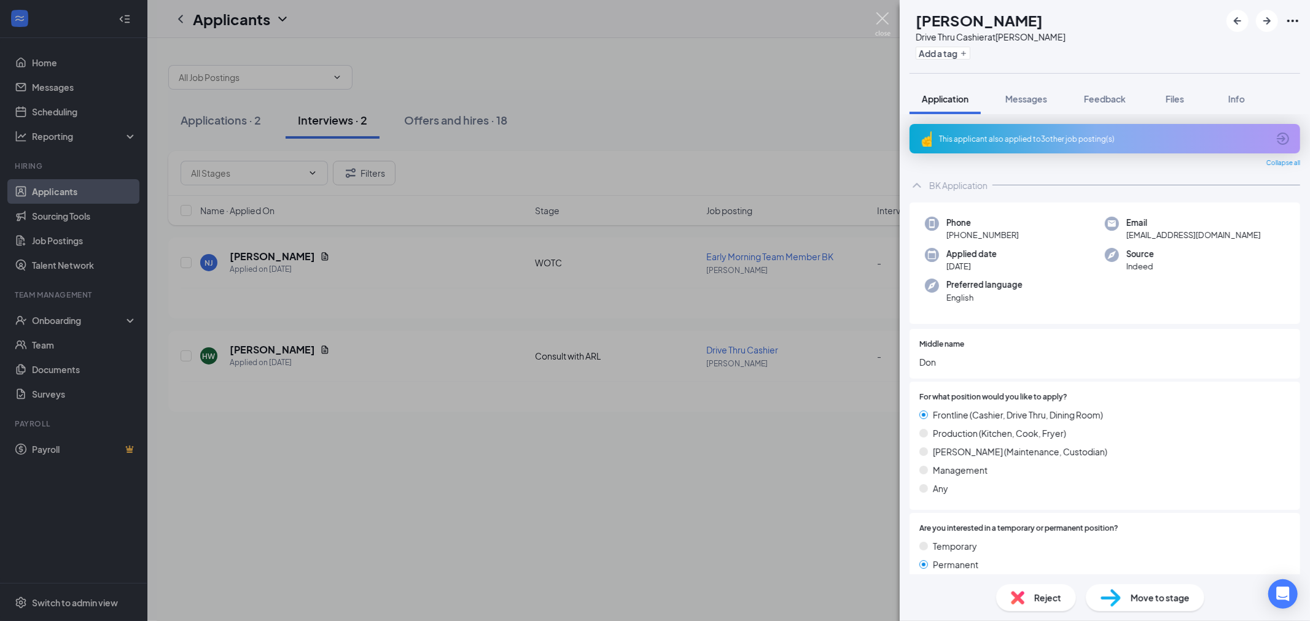
click at [875, 20] on img at bounding box center [882, 24] width 15 height 24
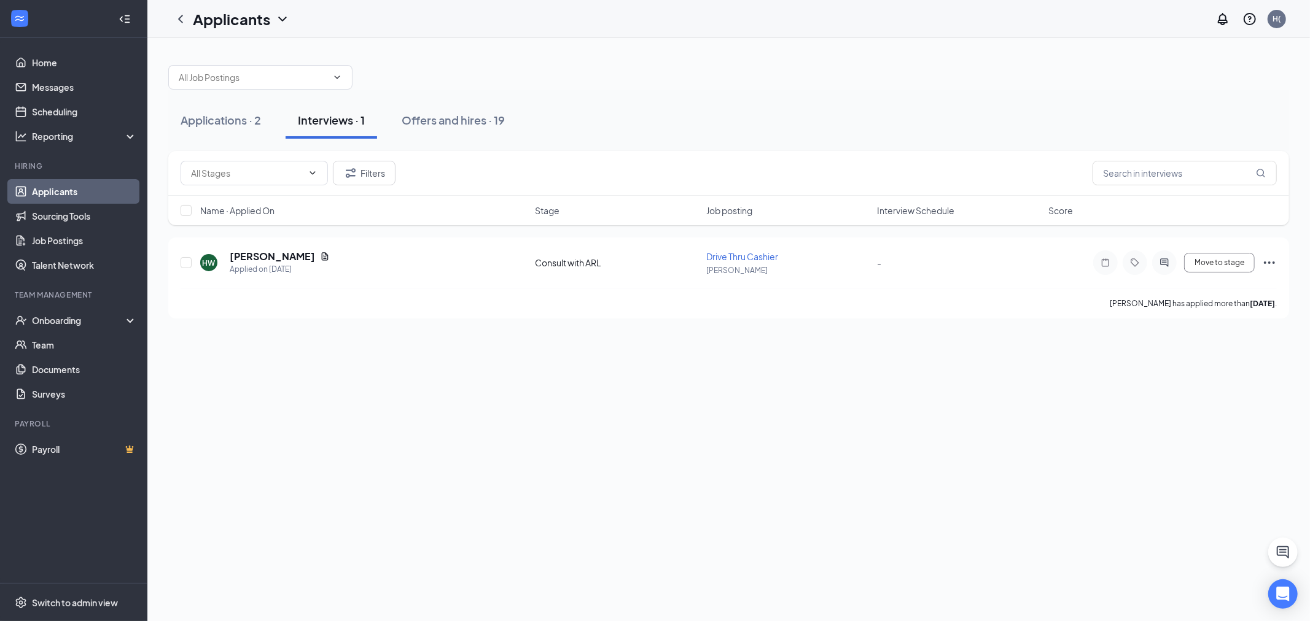
click at [556, 94] on div "Applications · 2 Interviews · 1 Offers and hires · 19" at bounding box center [728, 120] width 1120 height 61
click at [432, 125] on div "Offers and hires · 19" at bounding box center [453, 119] width 103 height 15
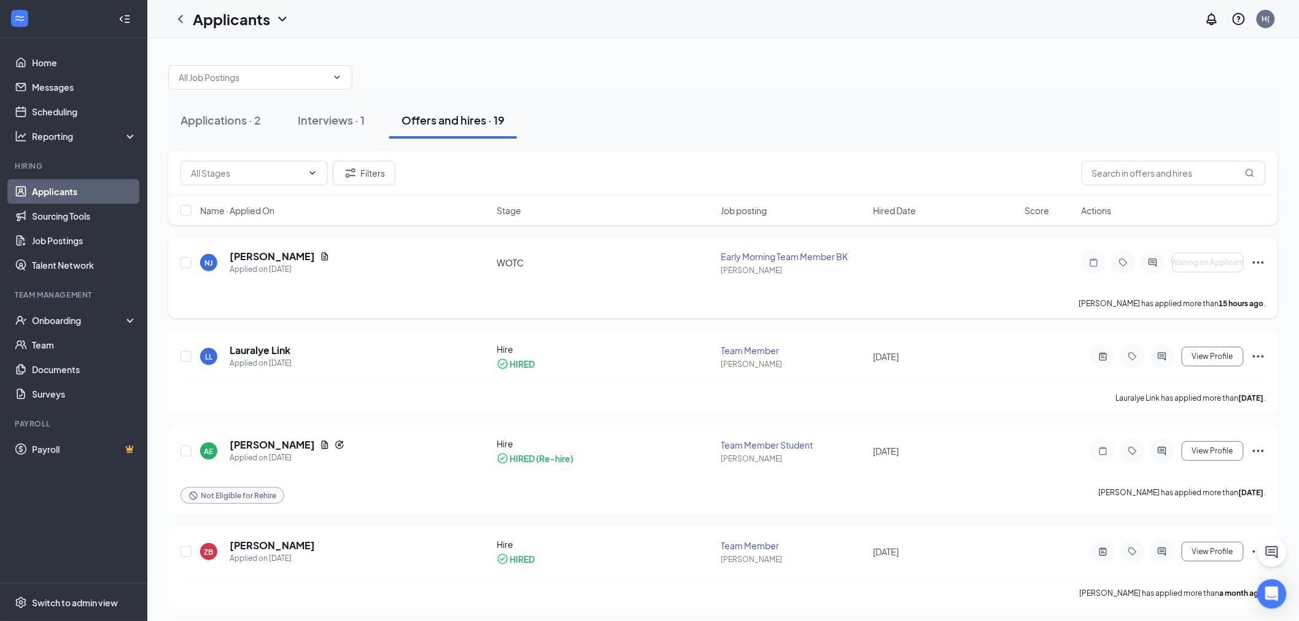
click at [248, 249] on div "NJ [PERSON_NAME] Applied on [DATE] WOTC Early Morning Team Member BK [PERSON_NA…" at bounding box center [723, 278] width 1110 height 81
click at [248, 252] on h5 "[PERSON_NAME]" at bounding box center [272, 257] width 85 height 14
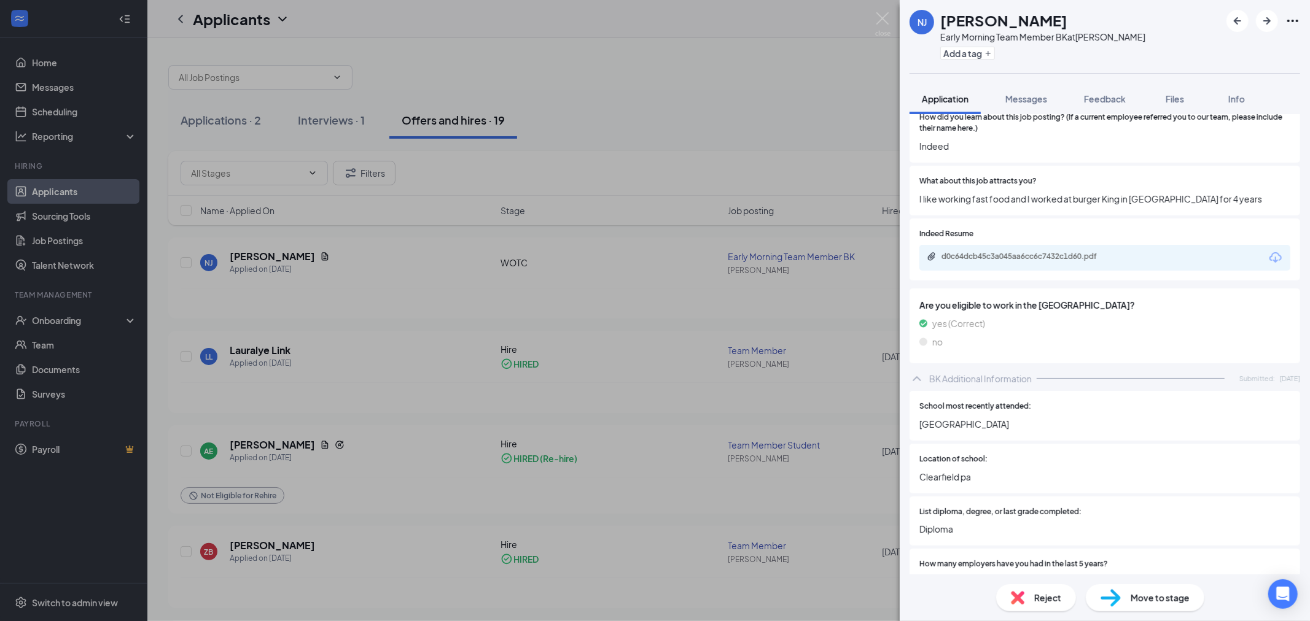
scroll to position [1023, 0]
click at [1026, 268] on div "d0c64dcb45c3a045aa6cc6c7432c1d60.pdf" at bounding box center [1104, 257] width 371 height 26
click at [1030, 252] on div "d0c64dcb45c3a045aa6cc6c7432c1d60.pdf" at bounding box center [1027, 256] width 172 height 10
click at [716, 74] on div "NJ [PERSON_NAME] Early Morning Team Member BK at [PERSON_NAME] Add a tag Applic…" at bounding box center [655, 310] width 1310 height 621
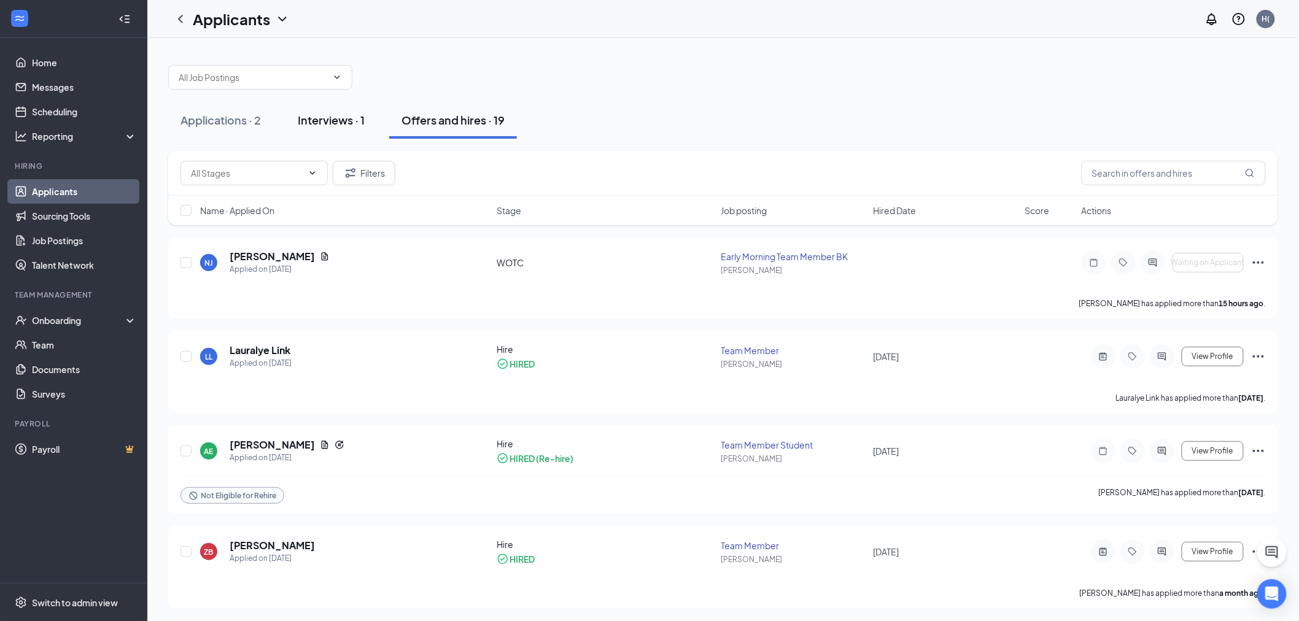
click at [354, 120] on div "Interviews · 1" at bounding box center [331, 119] width 67 height 15
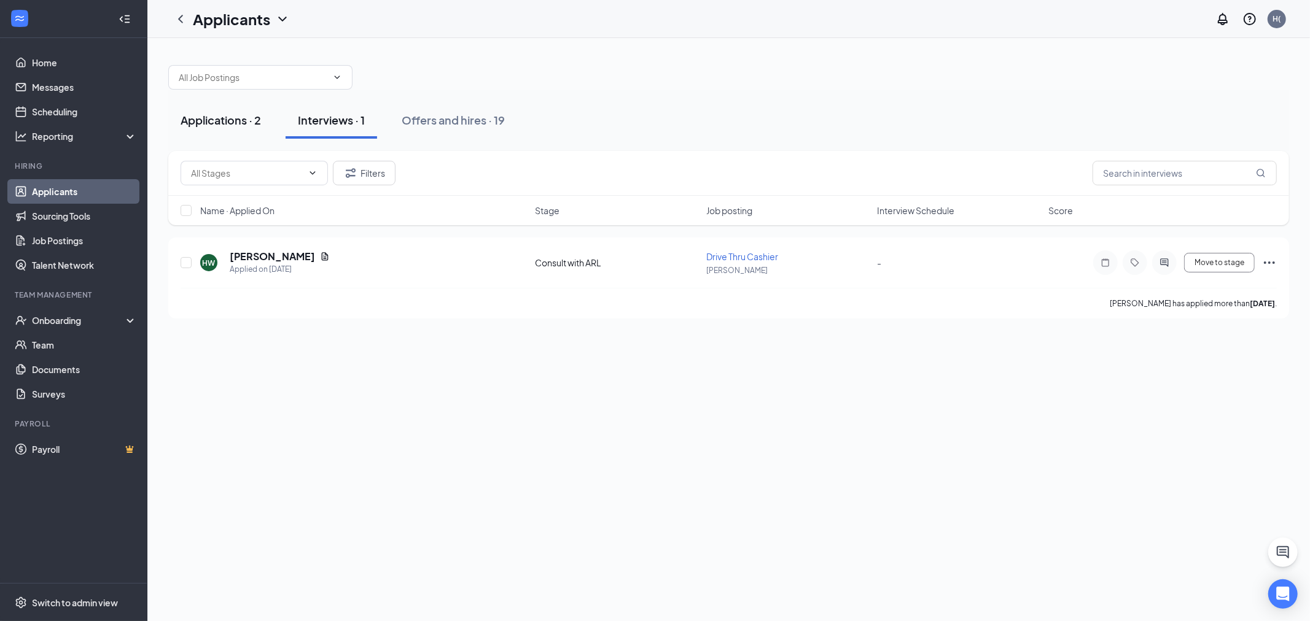
click at [201, 118] on div "Applications · 2" at bounding box center [220, 119] width 80 height 15
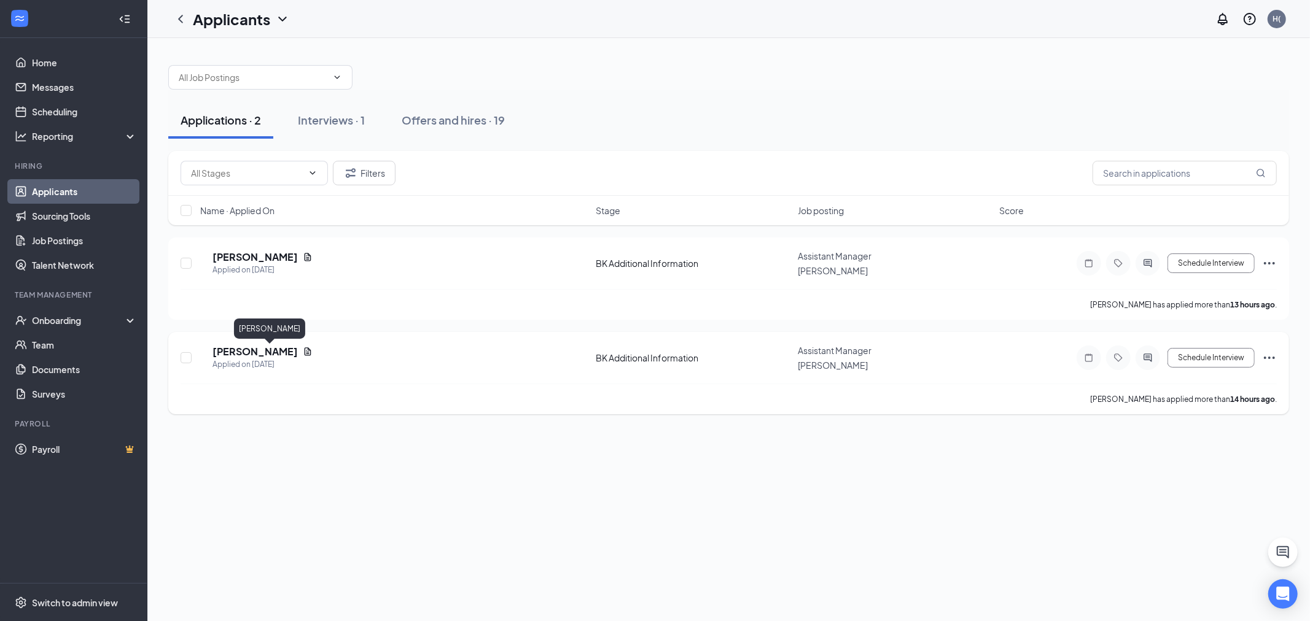
click at [252, 352] on h5 "[PERSON_NAME]" at bounding box center [254, 352] width 85 height 14
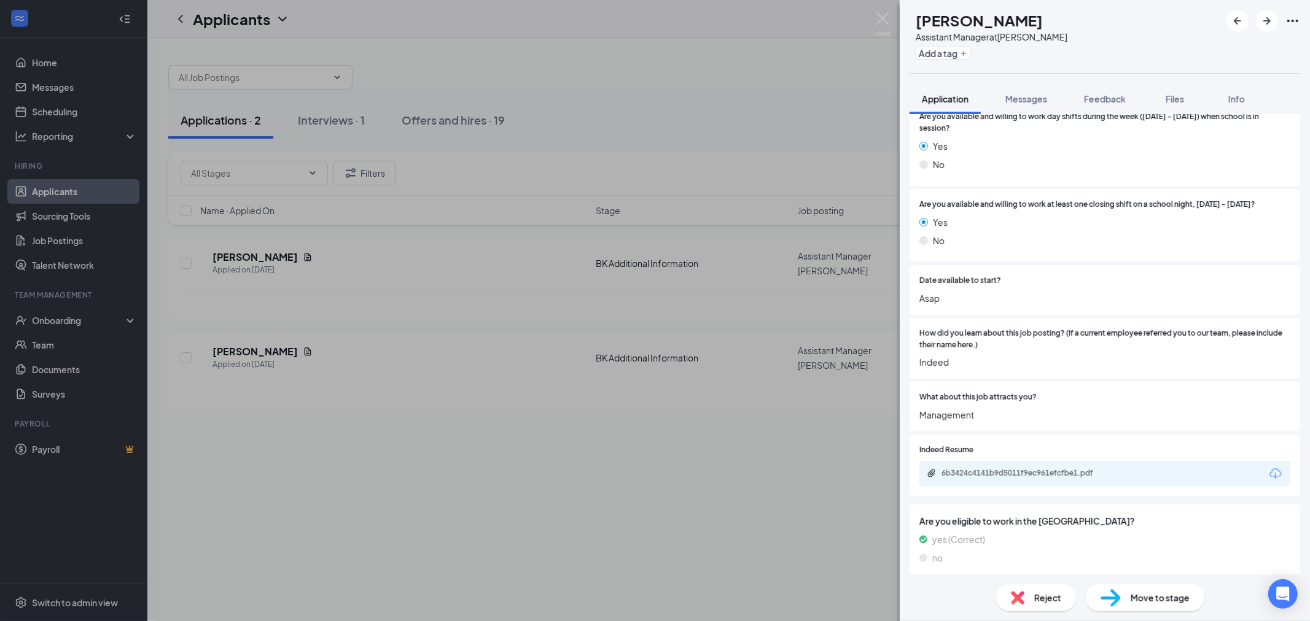
scroll to position [750, 0]
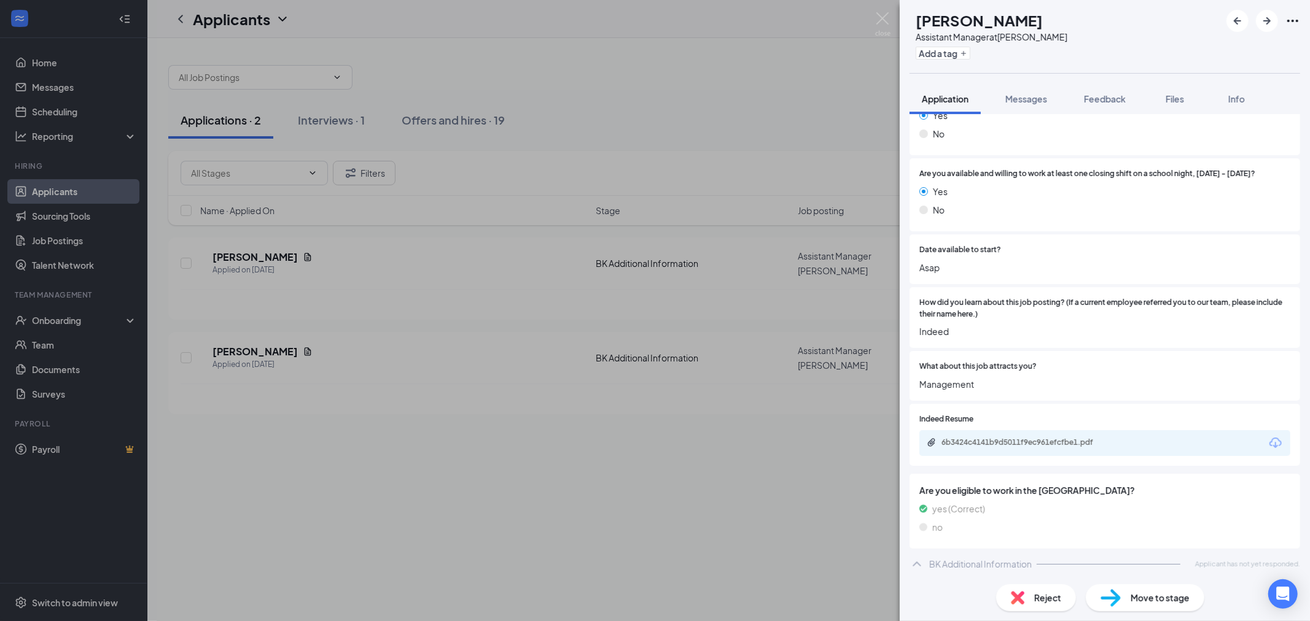
click at [1048, 435] on div "6b3424c4141b9d5011f9ec961efcfbe1.pdf" at bounding box center [1104, 443] width 371 height 26
click at [1208, 450] on div "6b3424c4141b9d5011f9ec961efcfbe1.pdf" at bounding box center [1104, 443] width 371 height 26
click at [1081, 441] on div "6b3424c4141b9d5011f9ec961efcfbe1.pdf" at bounding box center [1027, 443] width 172 height 10
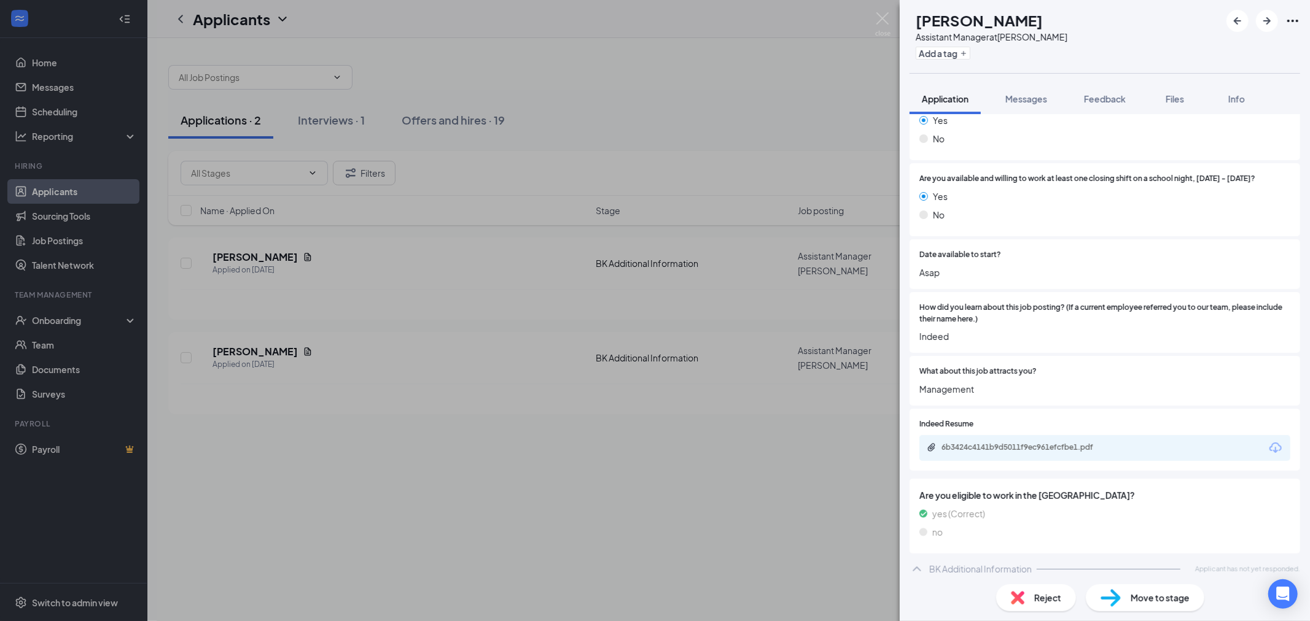
click at [1298, 19] on icon "Ellipses" at bounding box center [1292, 21] width 15 height 15
click at [882, 25] on img at bounding box center [882, 24] width 15 height 24
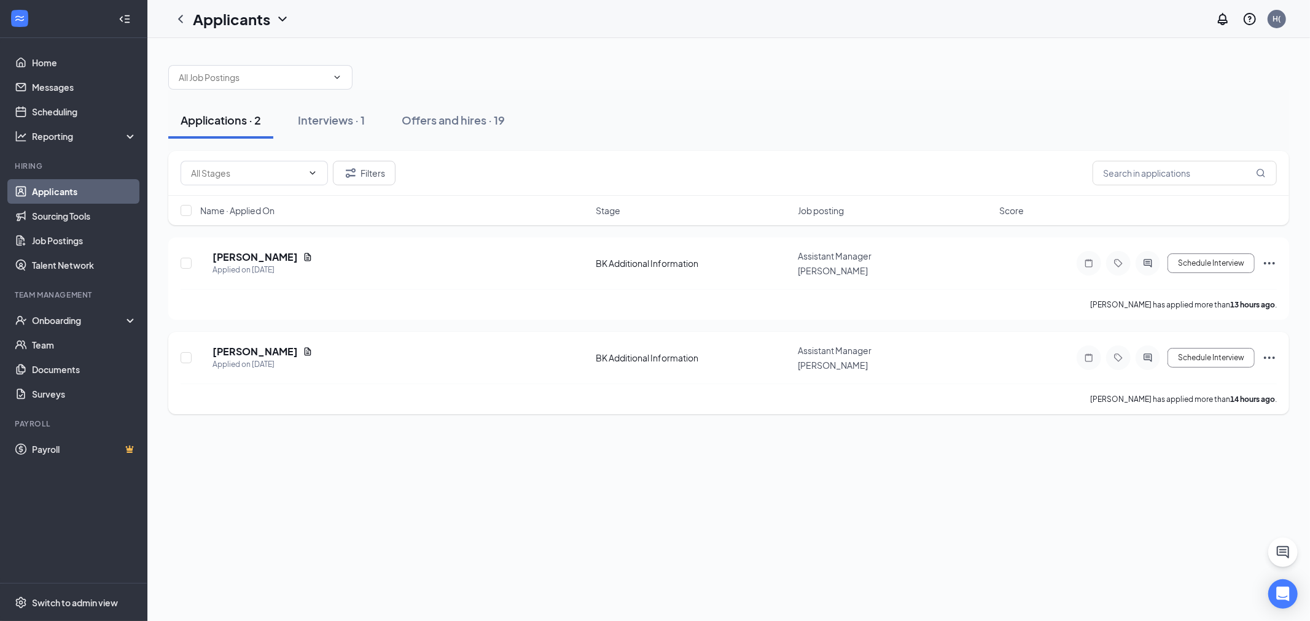
click at [1274, 363] on icon "Ellipses" at bounding box center [1269, 358] width 15 height 15
click at [1228, 116] on p "Send reminder" at bounding box center [1213, 110] width 111 height 12
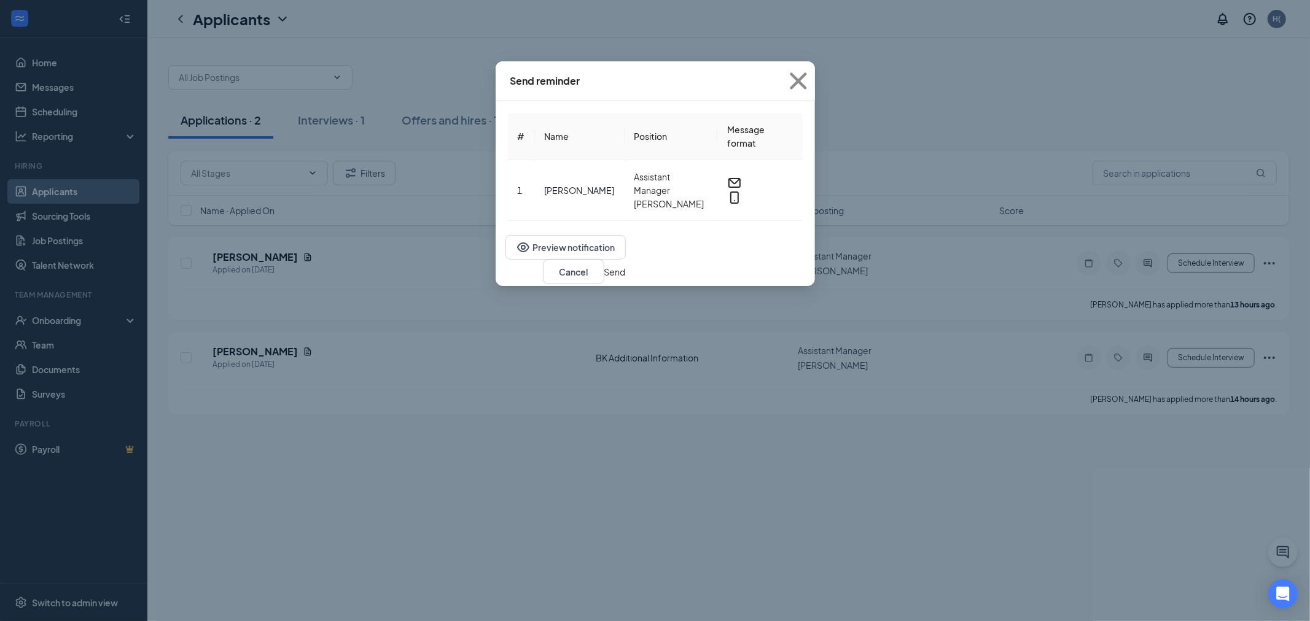
click at [626, 265] on button "Send" at bounding box center [614, 272] width 21 height 14
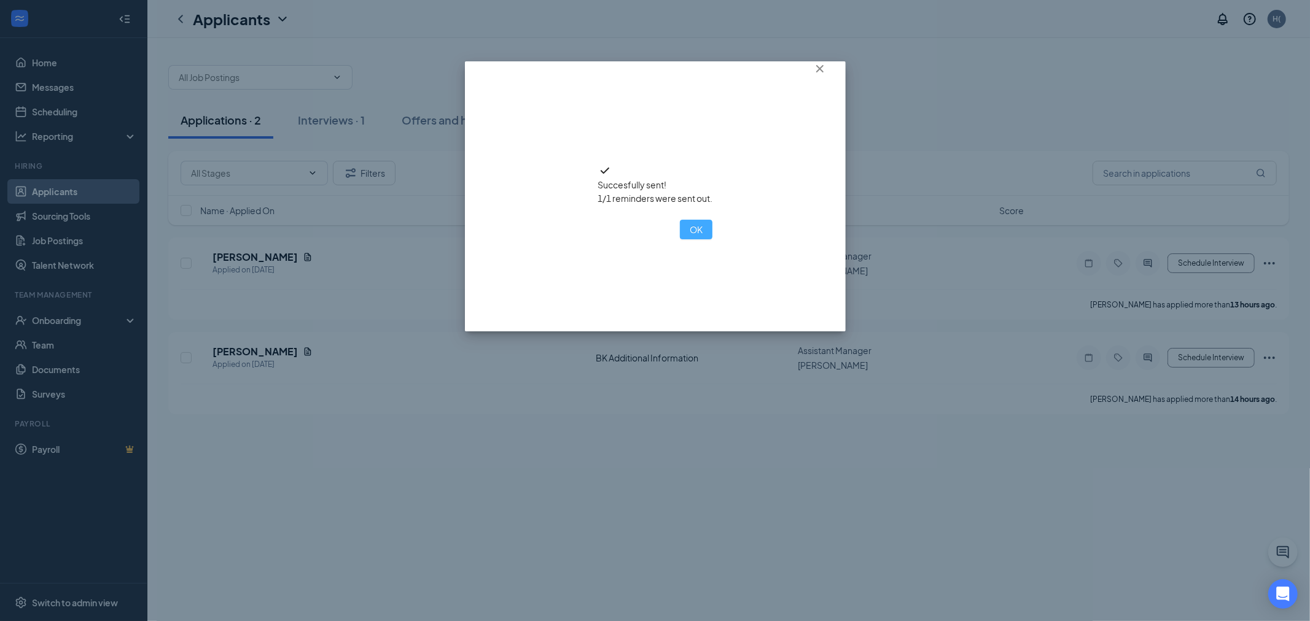
click at [680, 239] on button "OK" at bounding box center [696, 230] width 33 height 20
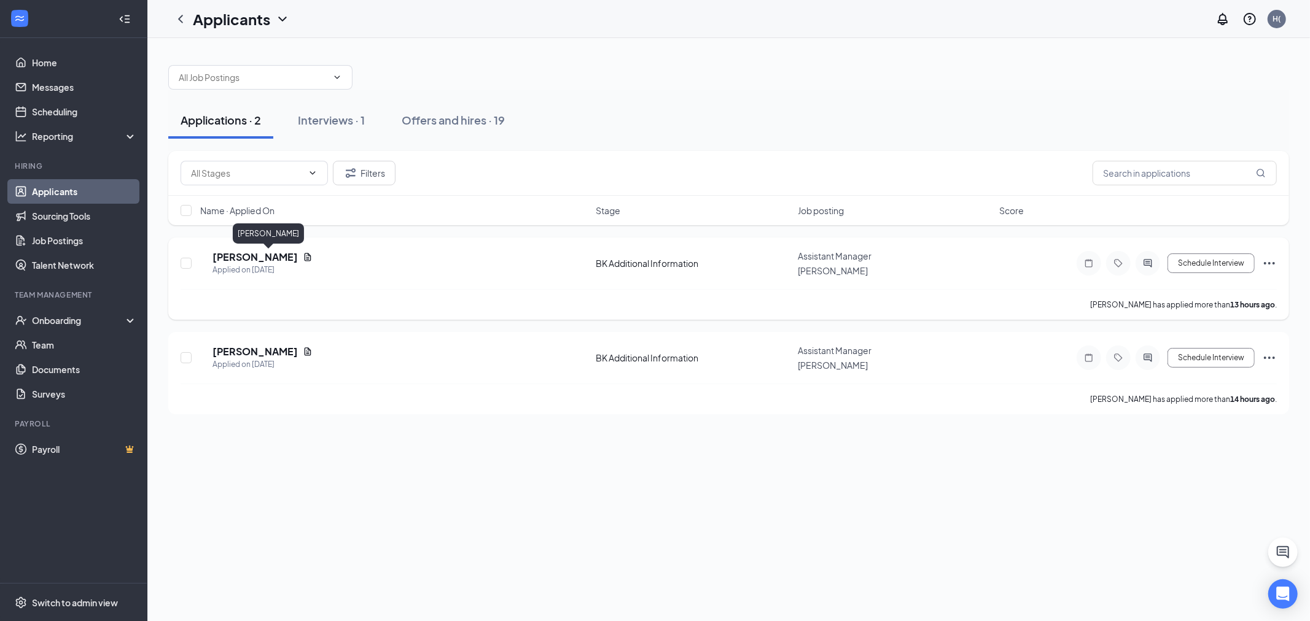
click at [282, 260] on h5 "[PERSON_NAME]" at bounding box center [254, 257] width 85 height 14
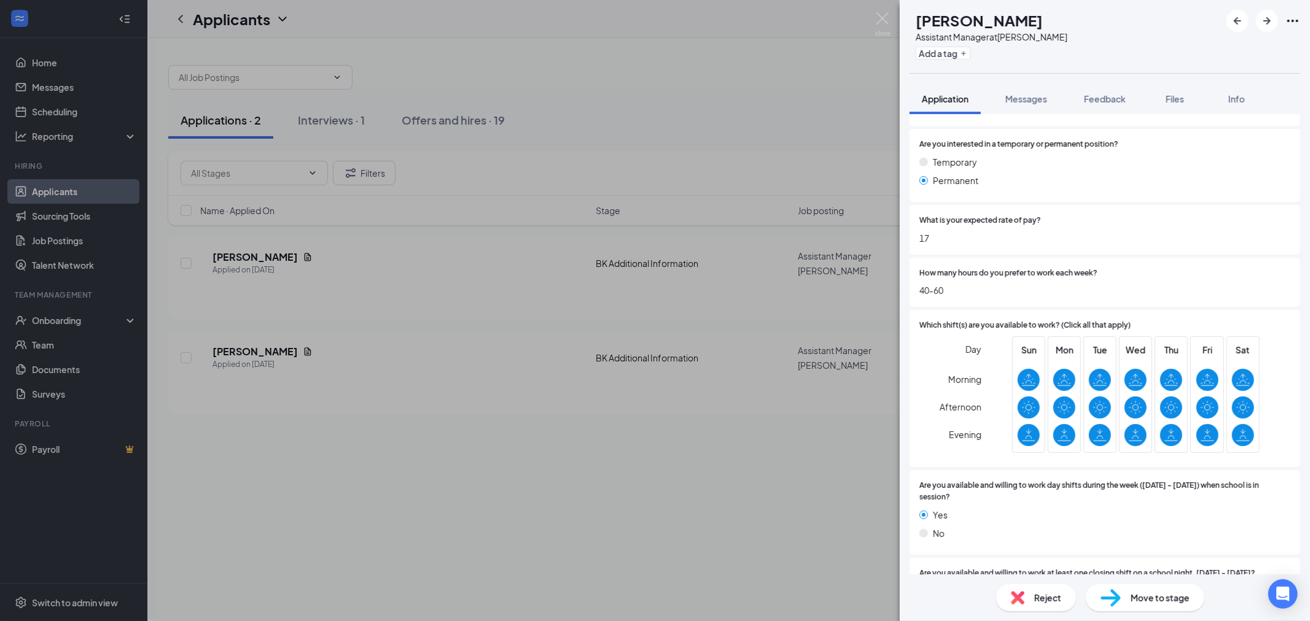
scroll to position [409, 0]
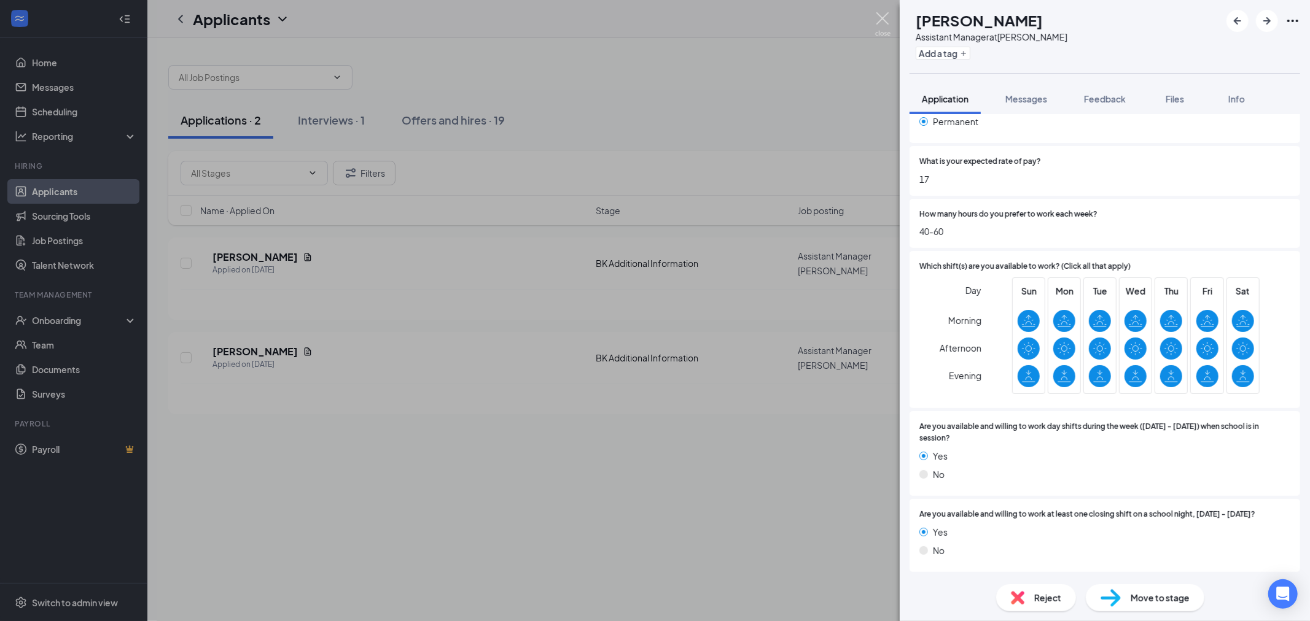
click at [880, 25] on img at bounding box center [882, 24] width 15 height 24
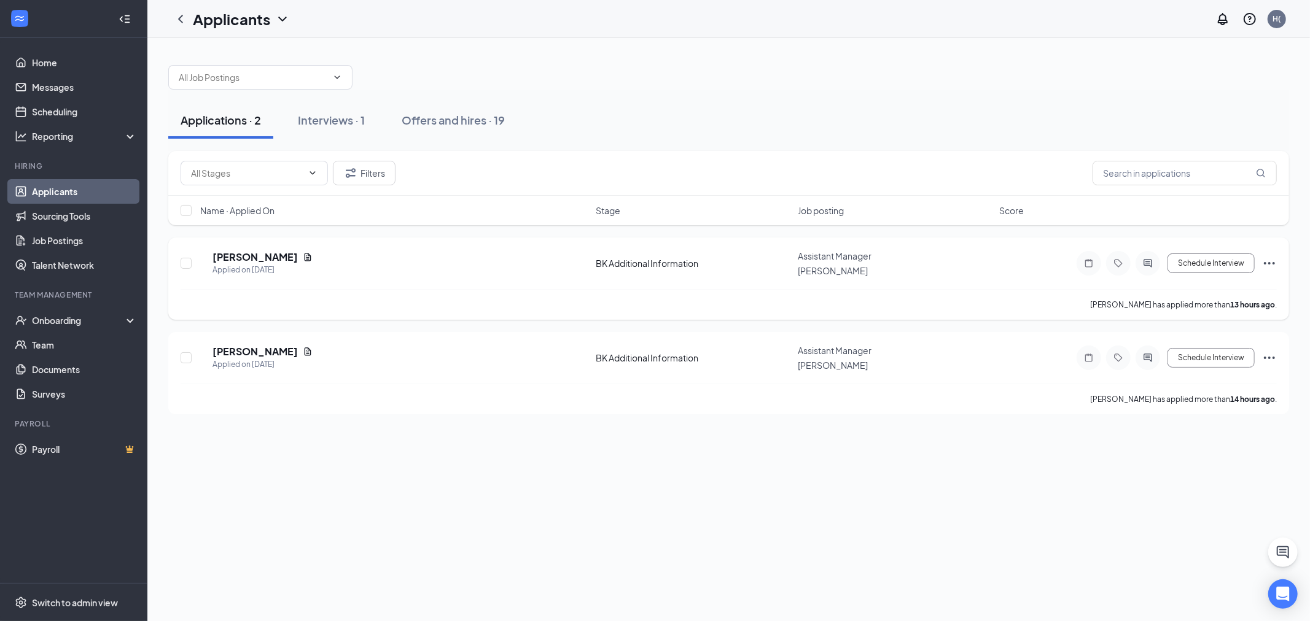
click at [1279, 273] on div "[PERSON_NAME] Applied on [DATE] BK Additional Information Assistant Manager [PE…" at bounding box center [728, 279] width 1120 height 82
click at [1274, 260] on icon "Ellipses" at bounding box center [1269, 263] width 15 height 15
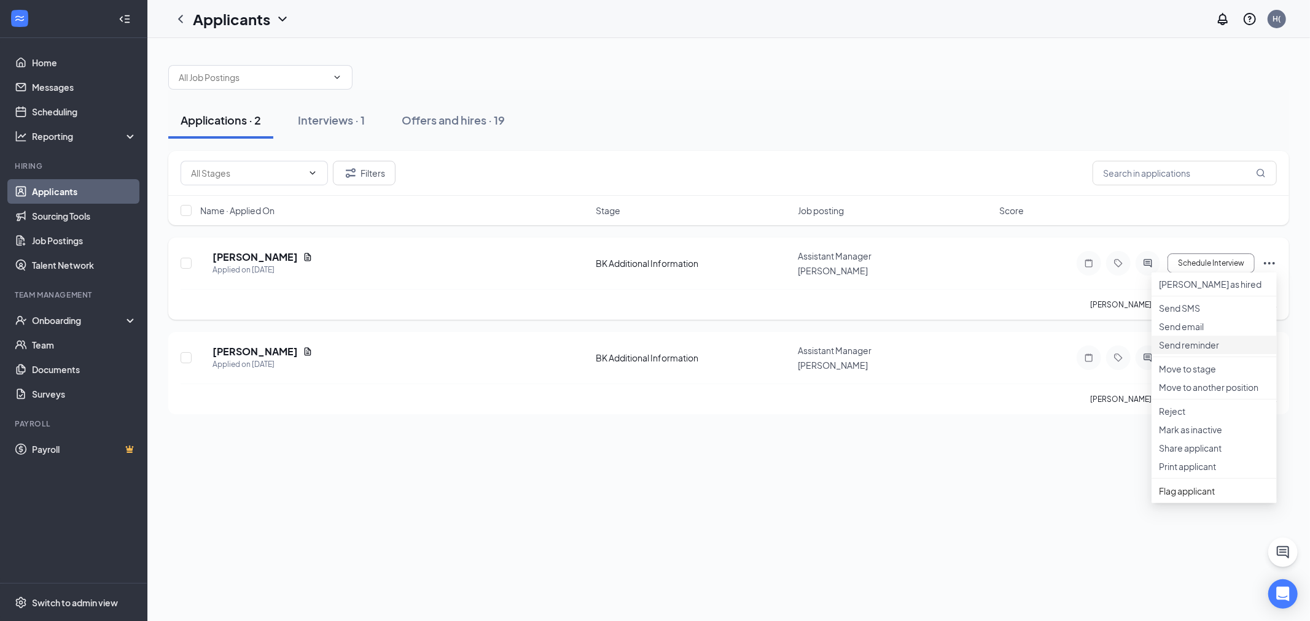
click at [1244, 351] on p "Send reminder" at bounding box center [1213, 345] width 111 height 12
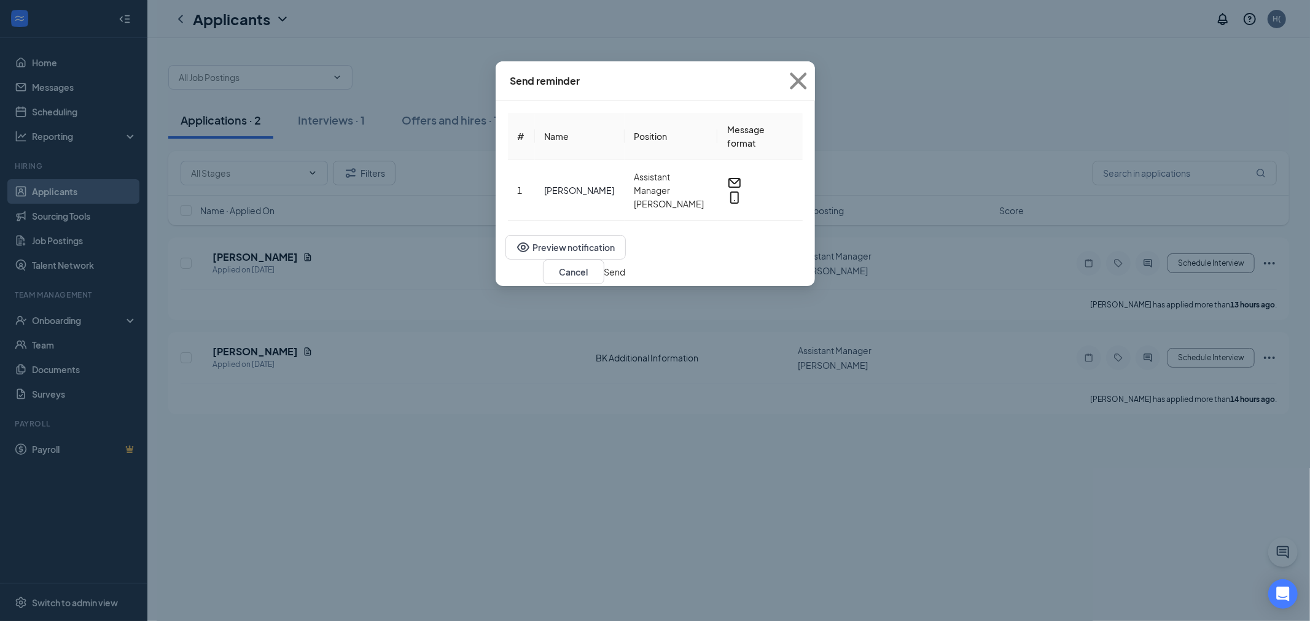
drag, startPoint x: 831, startPoint y: 265, endPoint x: 832, endPoint y: 271, distance: 7.0
click at [626, 267] on button "Send" at bounding box center [614, 272] width 21 height 14
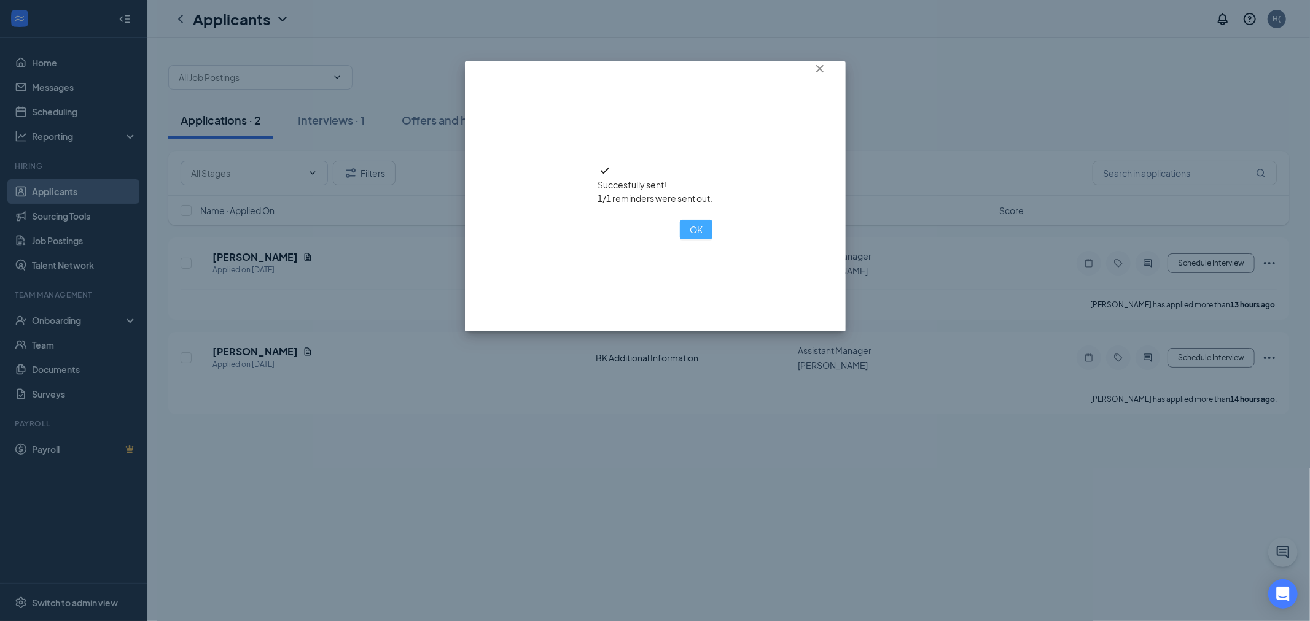
click at [680, 239] on button "OK" at bounding box center [696, 230] width 33 height 20
